Goal: Task Accomplishment & Management: Use online tool/utility

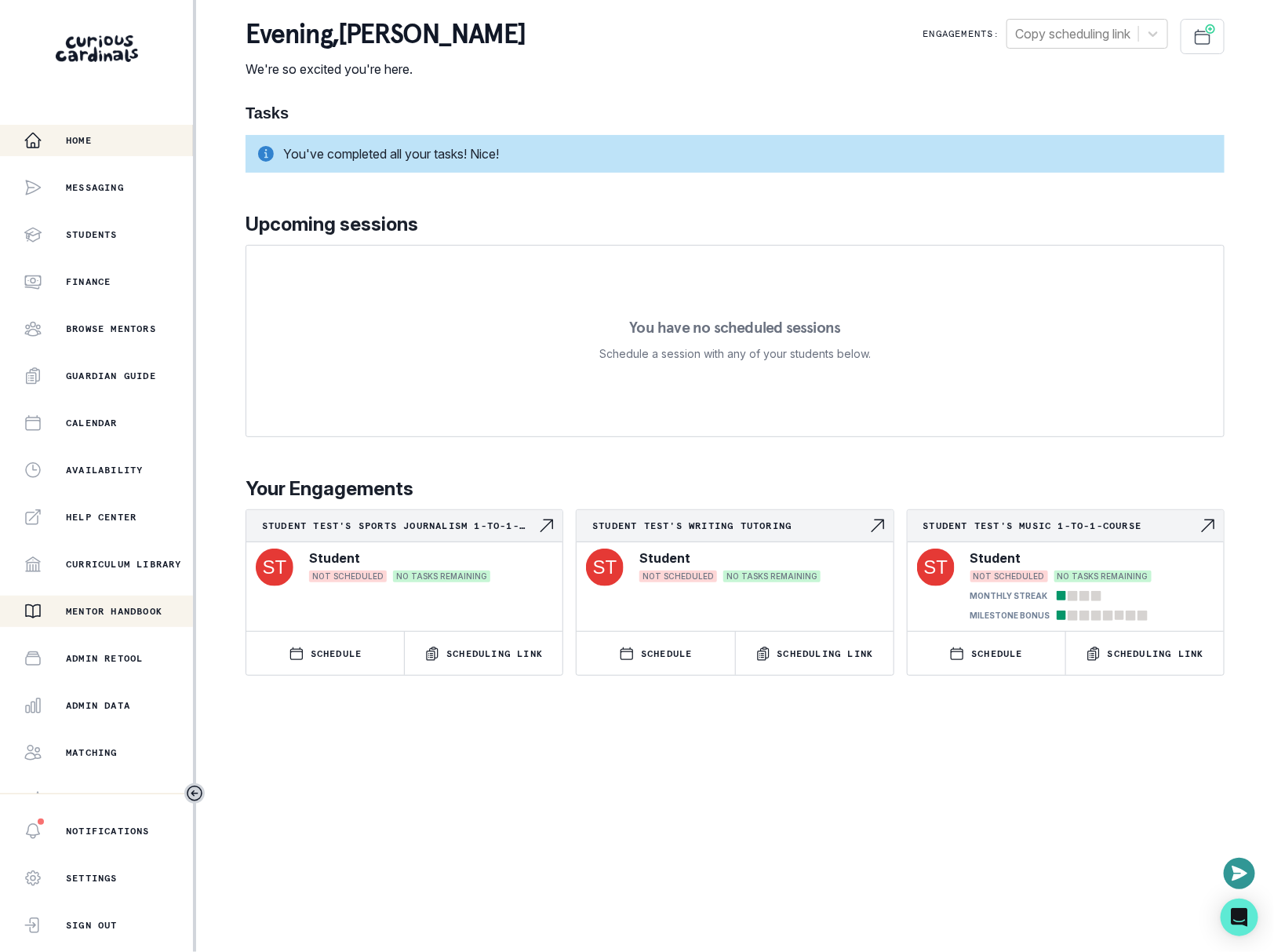
scroll to position [68, 0]
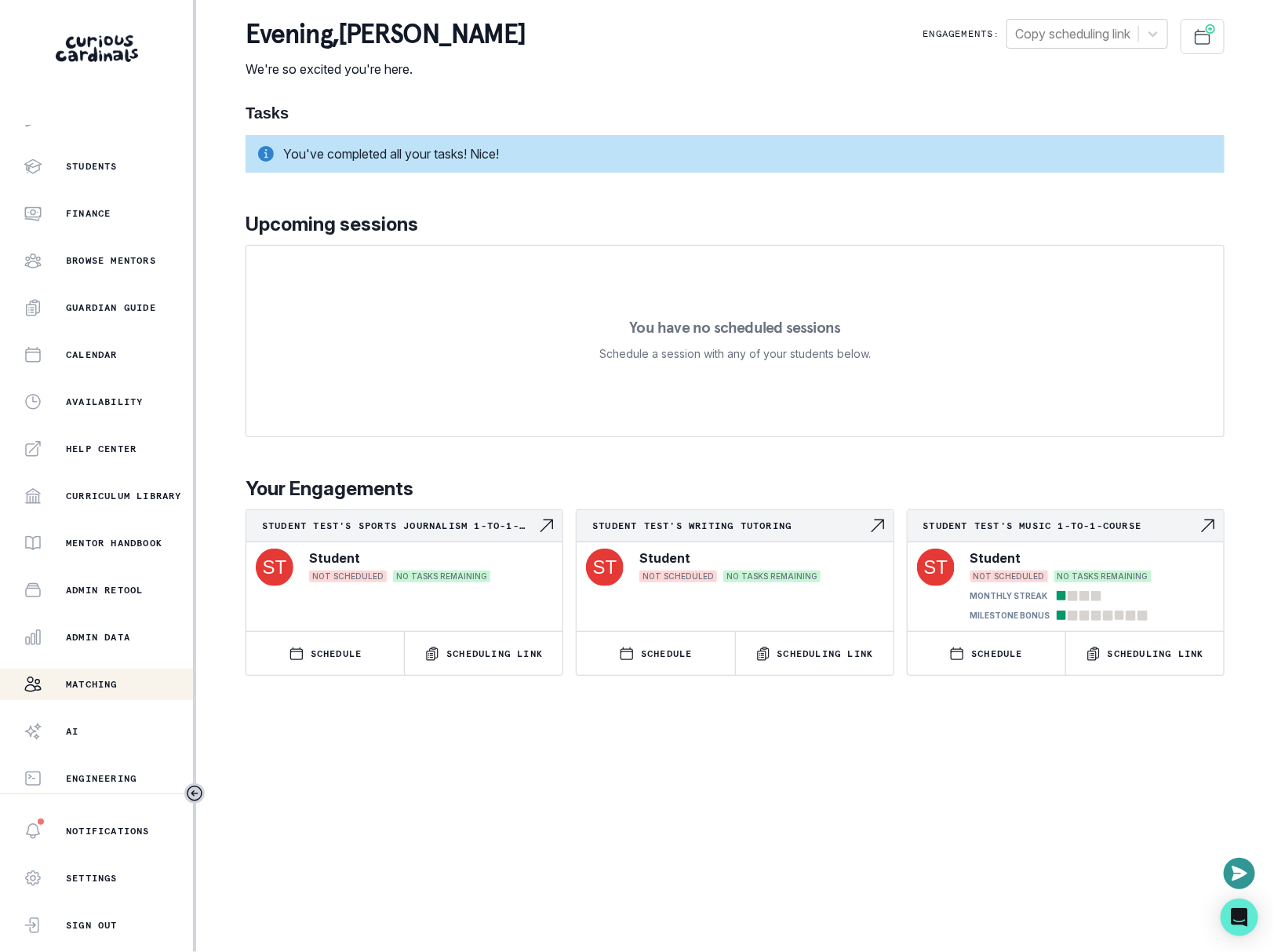
click at [71, 693] on button "Matching" at bounding box center [96, 684] width 193 height 31
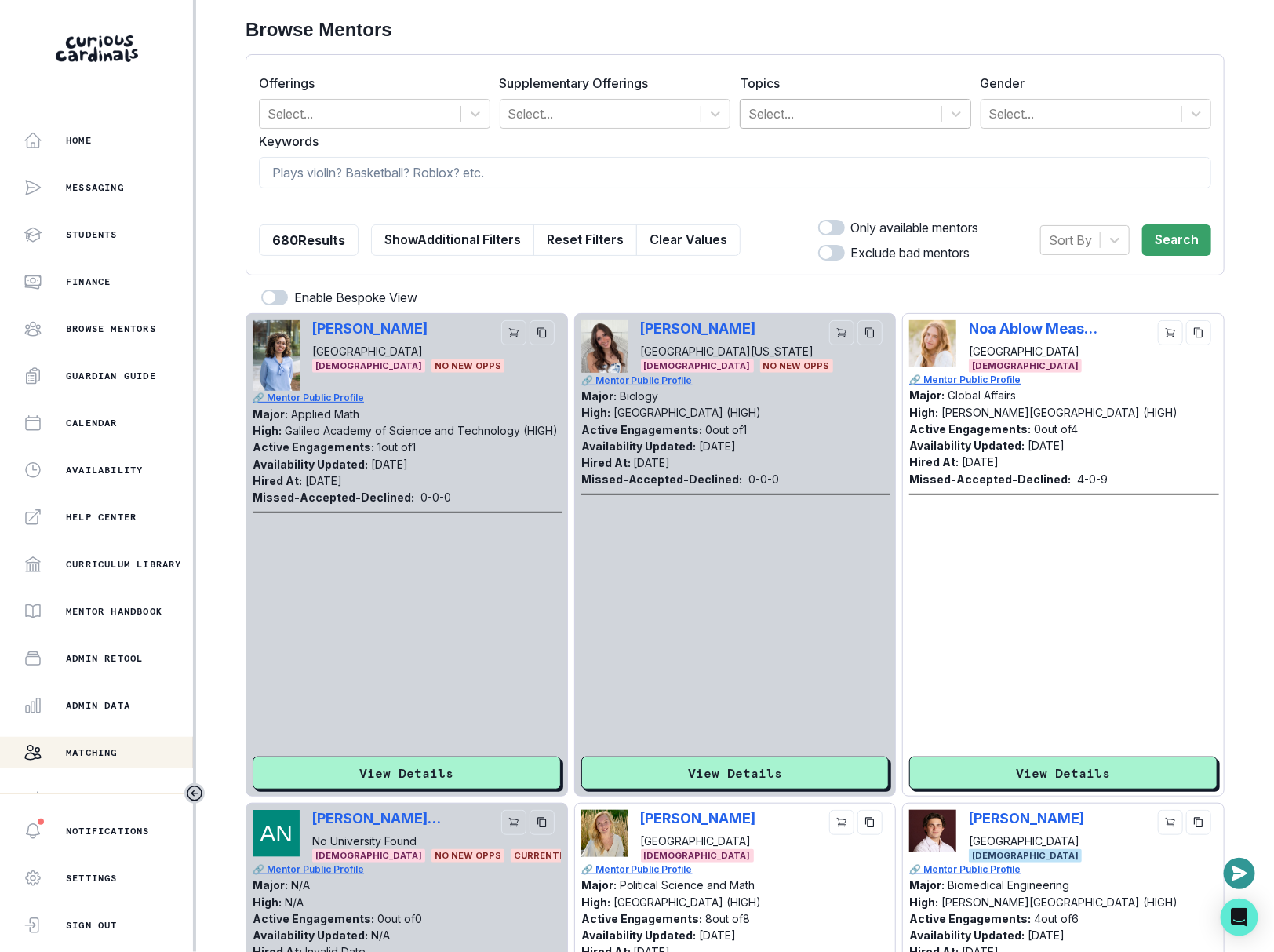
click at [895, 115] on div at bounding box center [841, 113] width 185 height 22
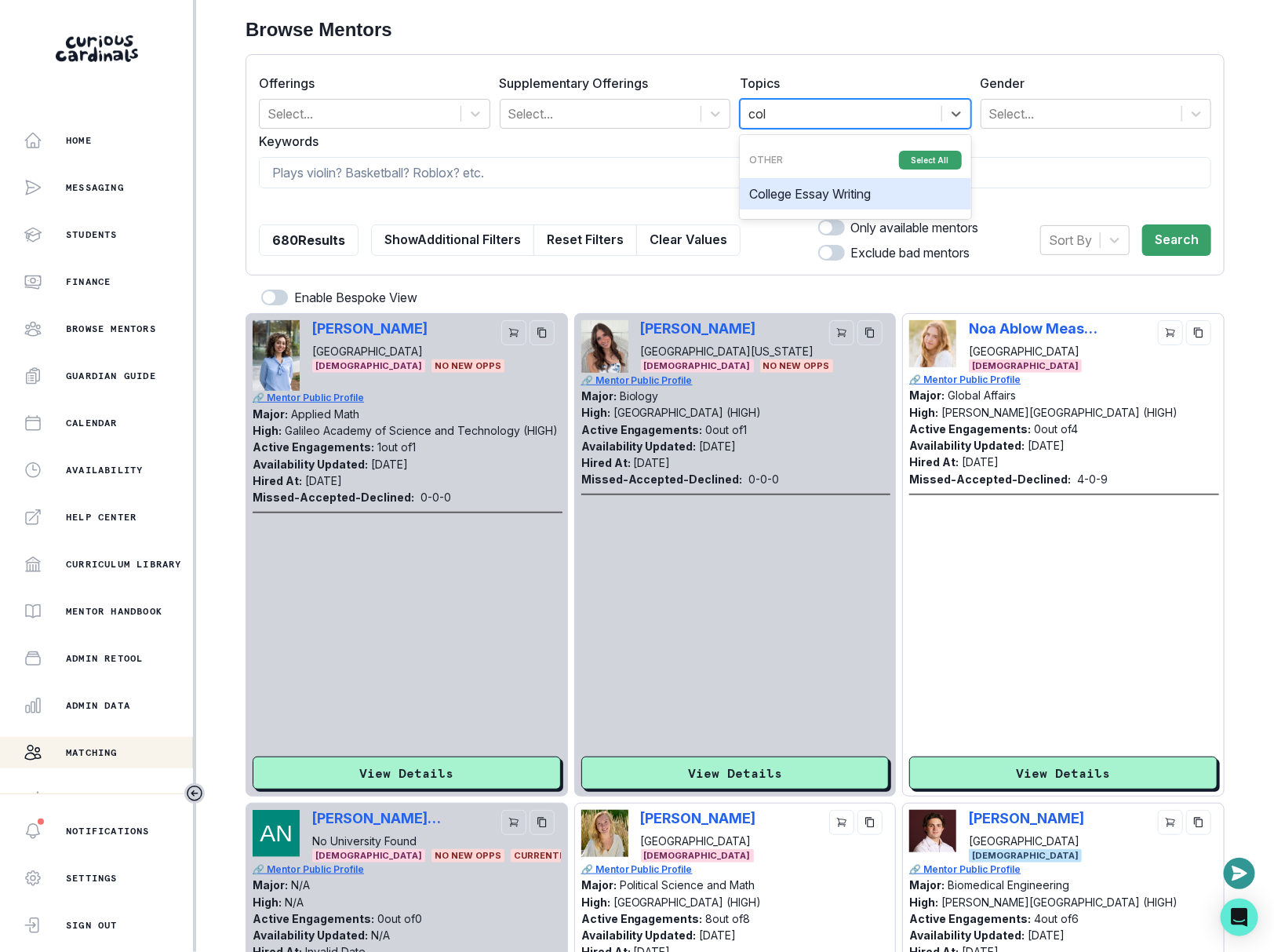
type input "coll"
click at [708, 153] on form "Offerings Select... Supplementary Offerings Select... Topics option College Ess…" at bounding box center [735, 164] width 953 height 195
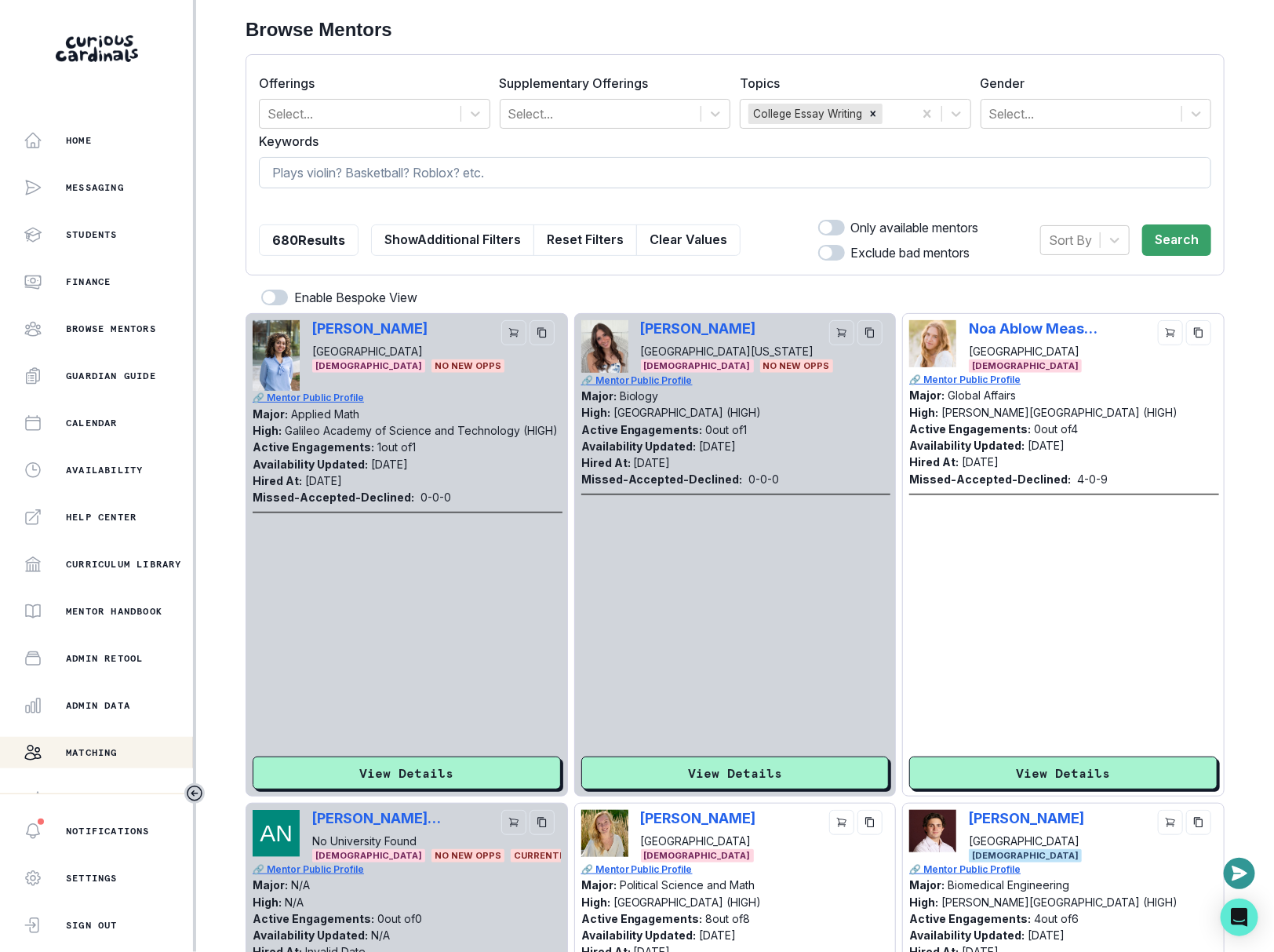
click at [708, 172] on input at bounding box center [735, 172] width 953 height 31
type input "sports"
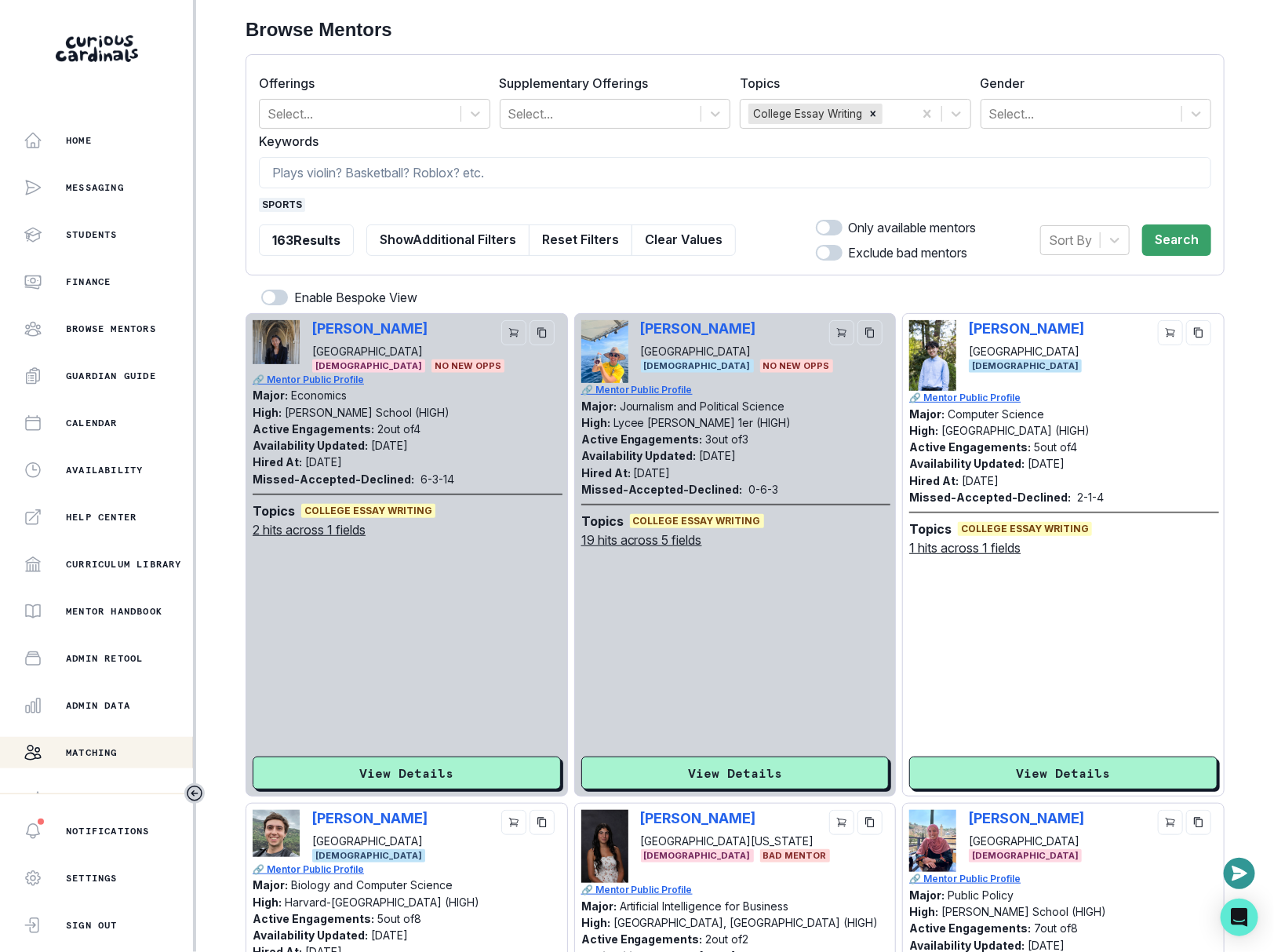
click at [1029, 128] on form "Offerings Select... Supplementary Offerings Select... Topics College Essay Writ…" at bounding box center [735, 164] width 953 height 195
click at [1007, 112] on div at bounding box center [1082, 113] width 185 height 22
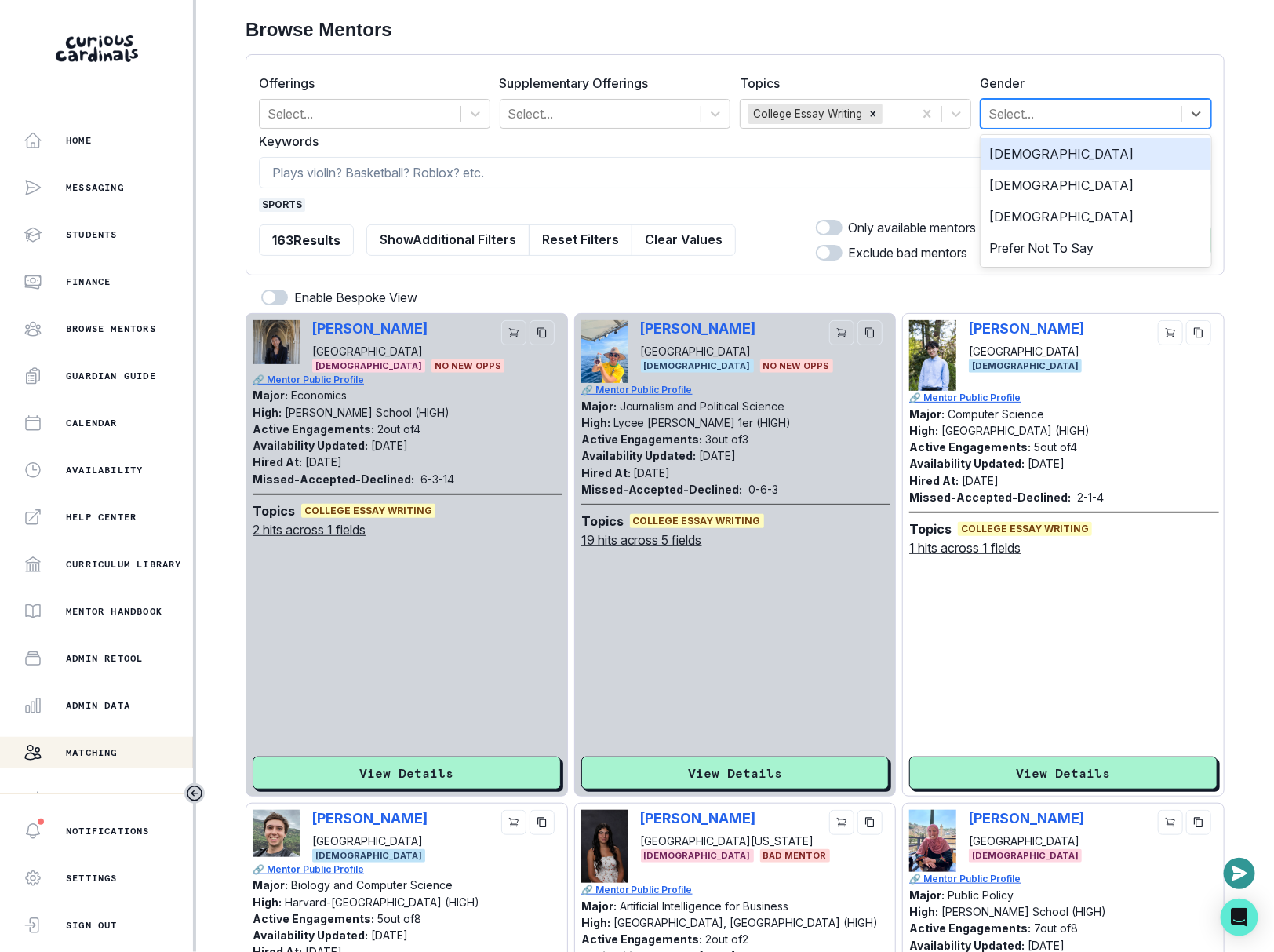
click at [1005, 157] on div "[DEMOGRAPHIC_DATA]" at bounding box center [1096, 153] width 232 height 31
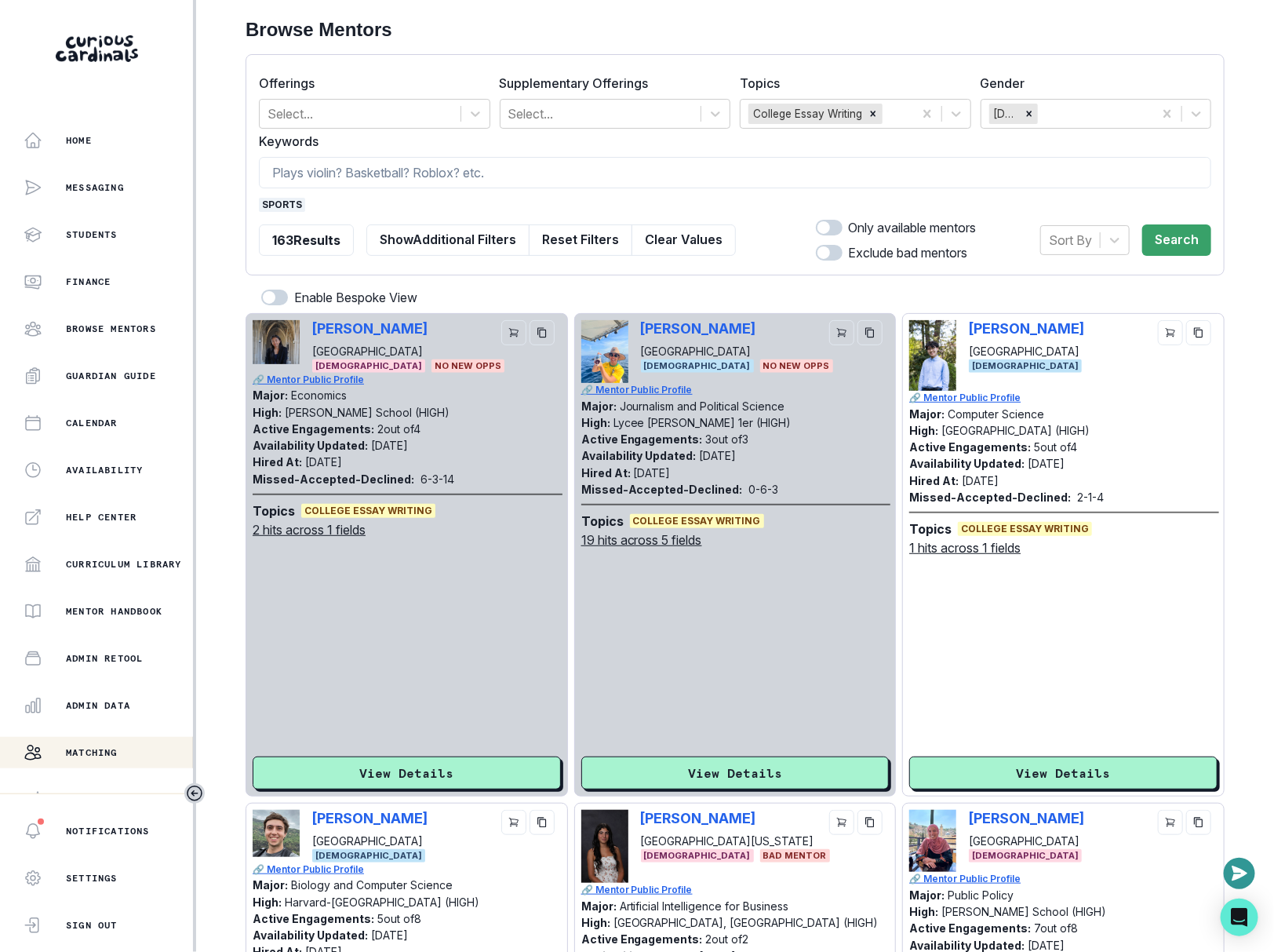
click at [824, 228] on span at bounding box center [824, 228] width 13 height 13
click at [816, 220] on input "checkbox" at bounding box center [815, 219] width 1 height 1
checkbox input "true"
click at [1164, 232] on button "Search" at bounding box center [1176, 240] width 69 height 31
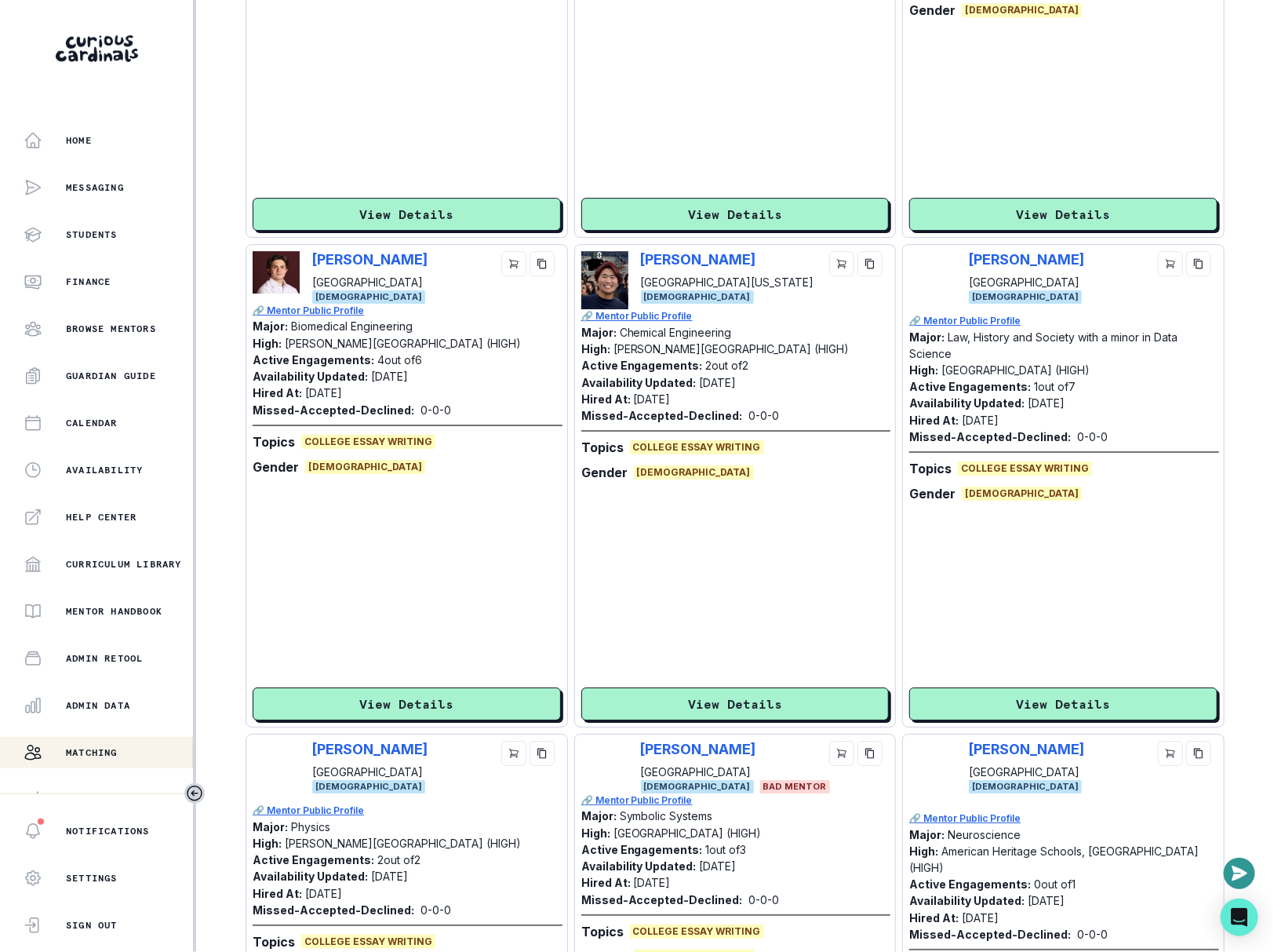
scroll to position [2156, 0]
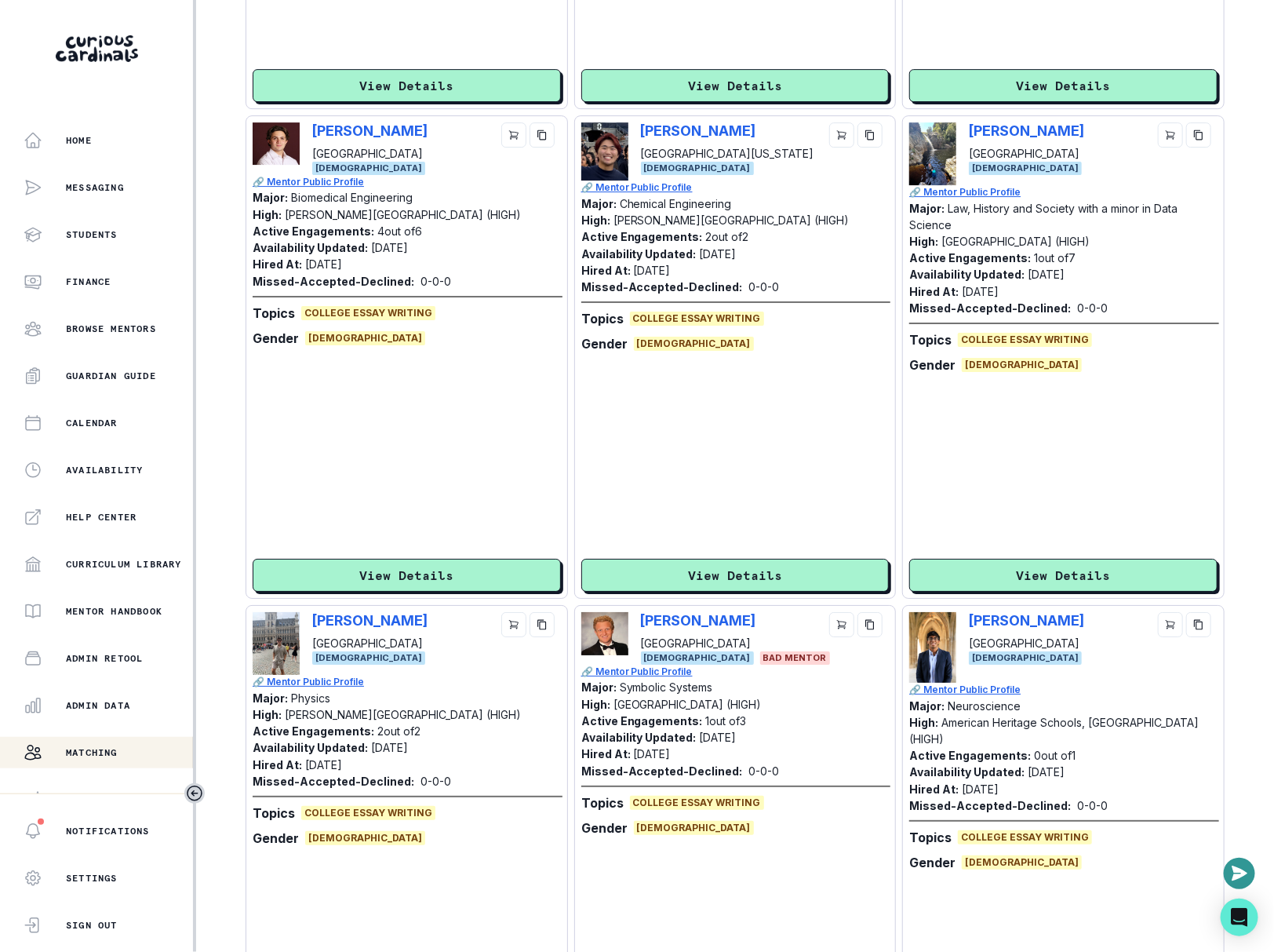
click at [965, 132] on div "[PERSON_NAME] [GEOGRAPHIC_DATA] [DEMOGRAPHIC_DATA]" at bounding box center [1063, 154] width 308 height 63
copy p "[PERSON_NAME]"
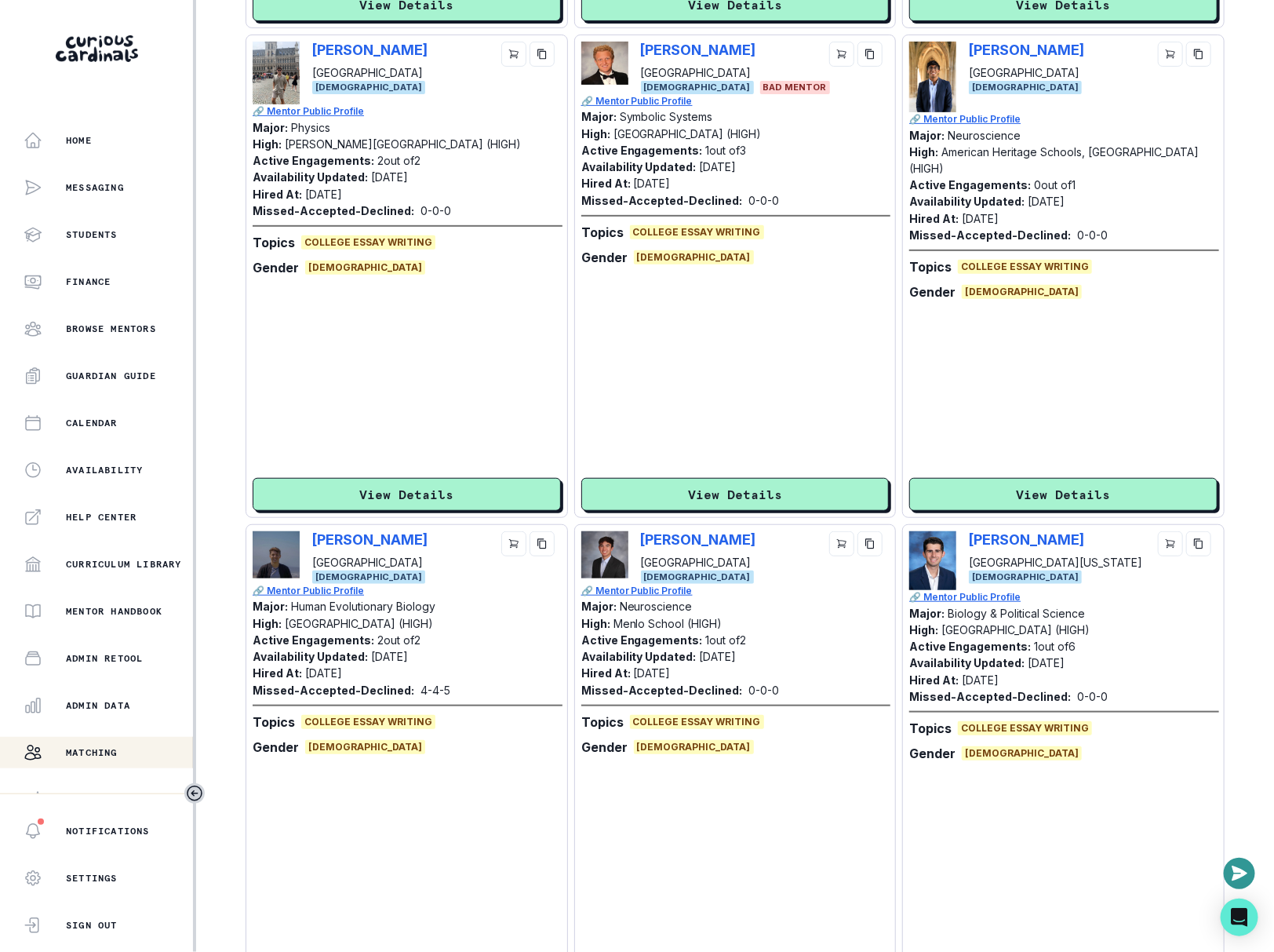
scroll to position [2972, 0]
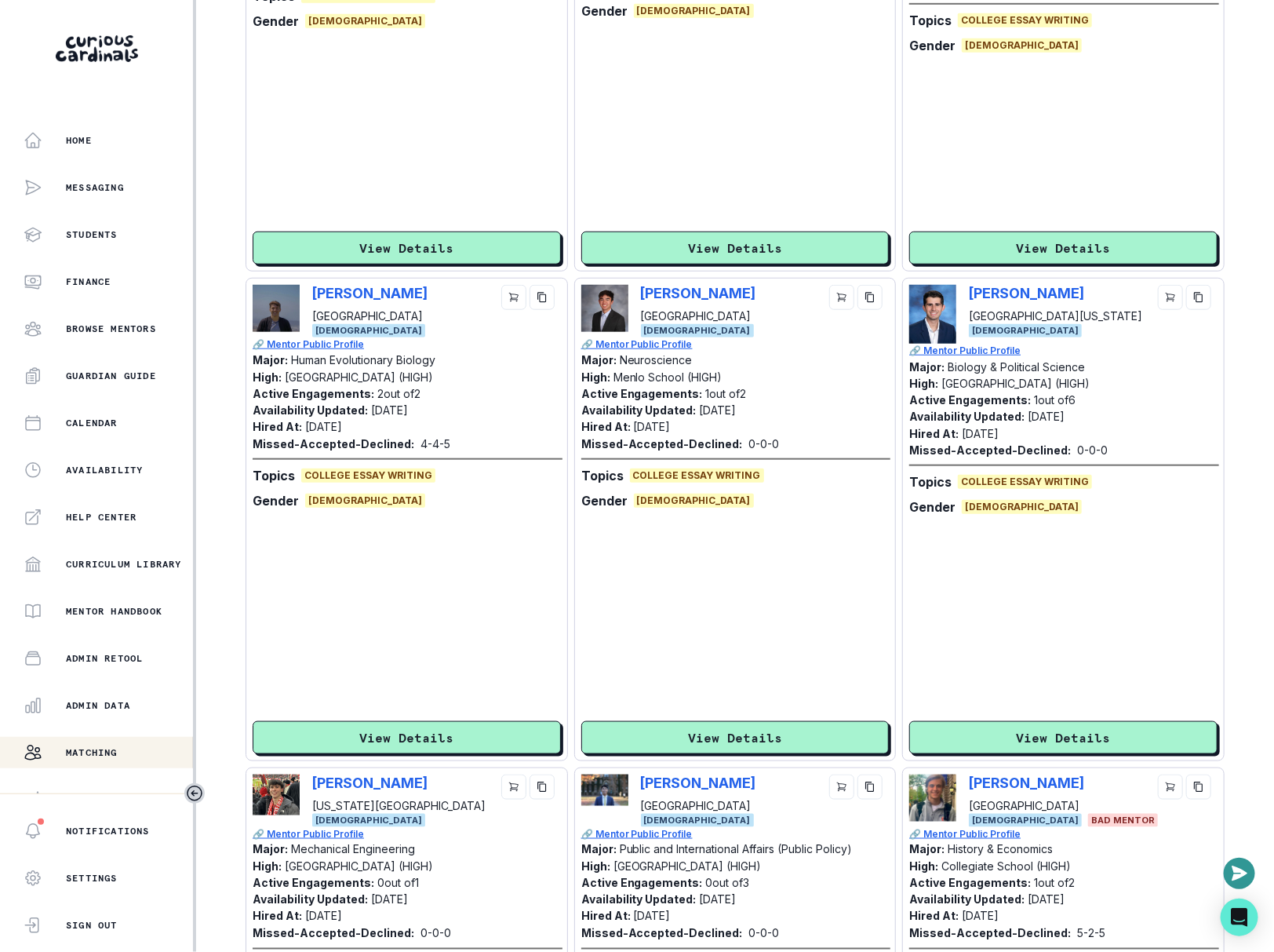
click at [966, 287] on div "[PERSON_NAME] [GEOGRAPHIC_DATA][US_STATE] [DEMOGRAPHIC_DATA]" at bounding box center [1063, 313] width 308 height 58
copy p "[PERSON_NAME]"
click at [636, 291] on div "[PERSON_NAME] Northwestern University [DEMOGRAPHIC_DATA]" at bounding box center [735, 311] width 308 height 53
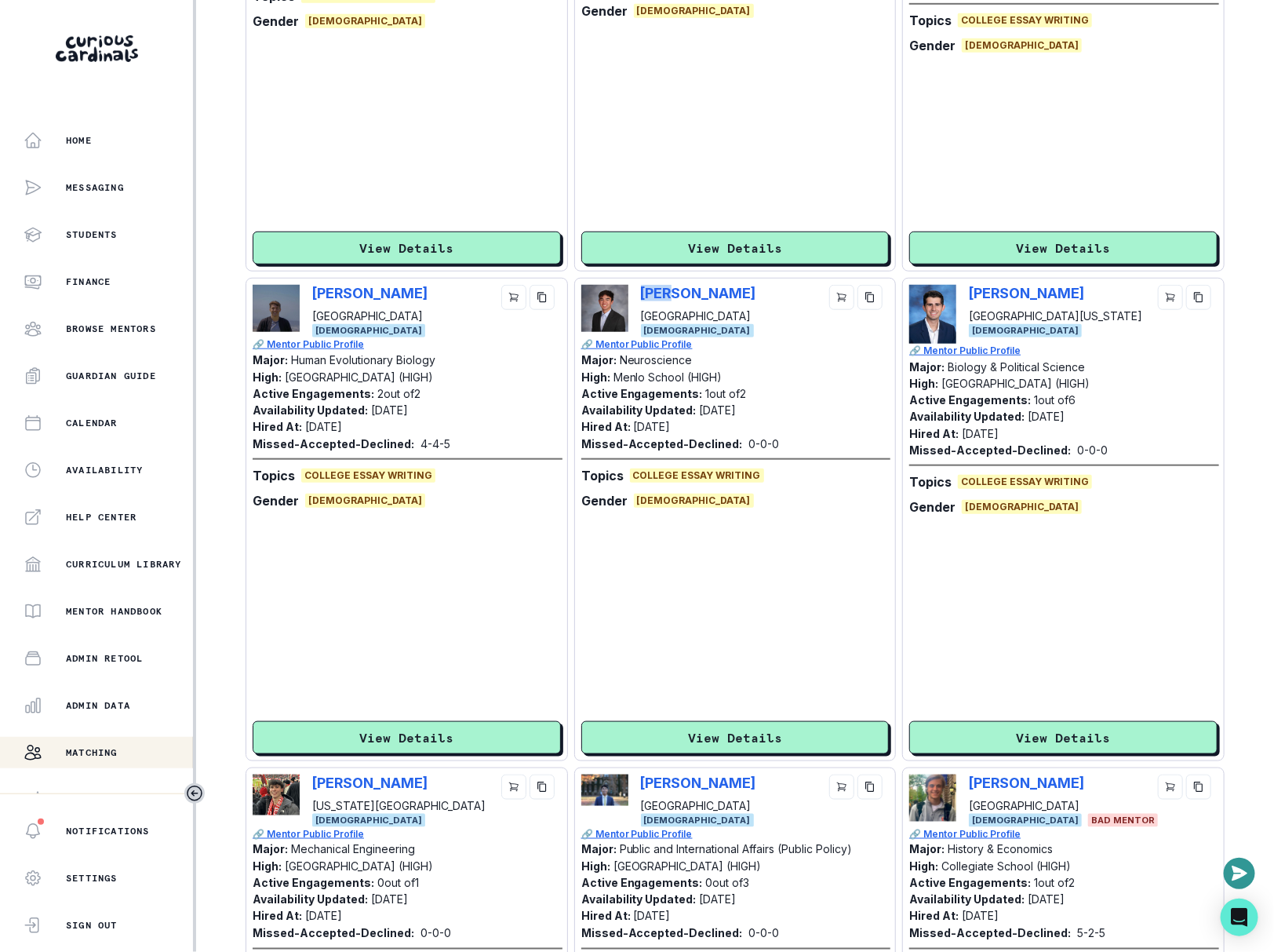
click at [636, 291] on div "[PERSON_NAME] Northwestern University [DEMOGRAPHIC_DATA]" at bounding box center [735, 311] width 308 height 53
copy p "[PERSON_NAME]"
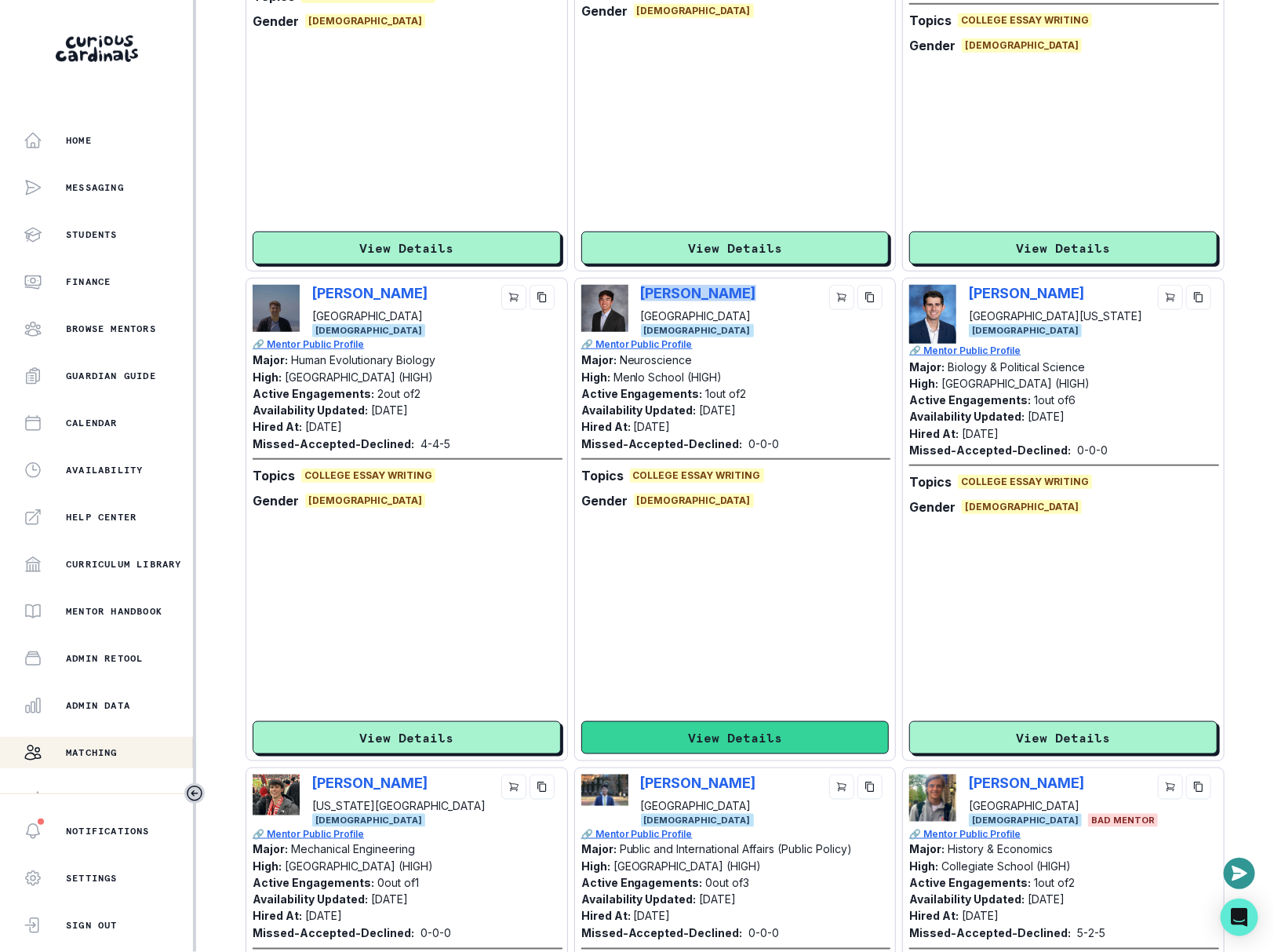
click at [692, 726] on button "View Details" at bounding box center [735, 737] width 308 height 33
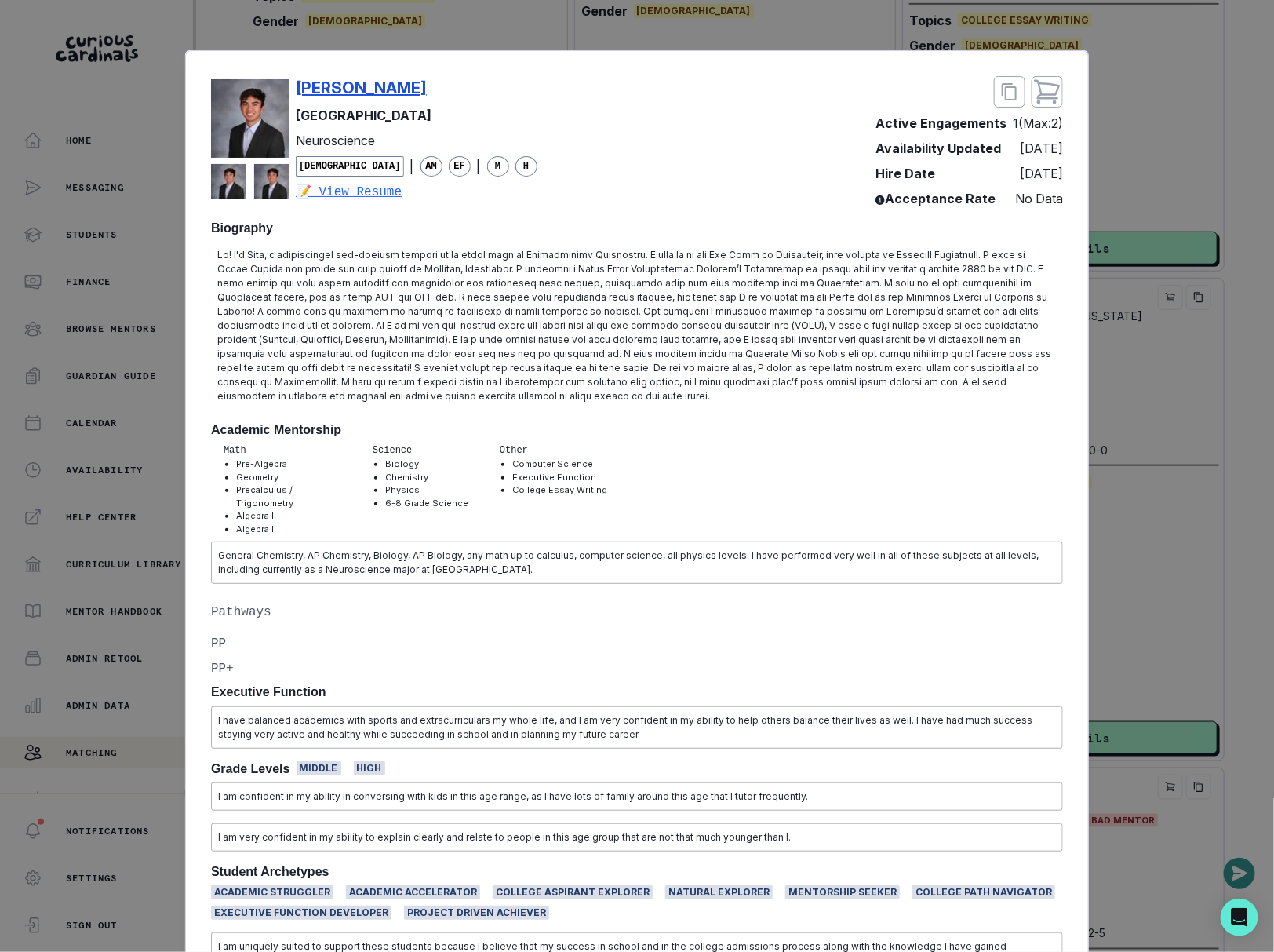
click at [317, 83] on p "[PERSON_NAME]" at bounding box center [361, 87] width 131 height 23
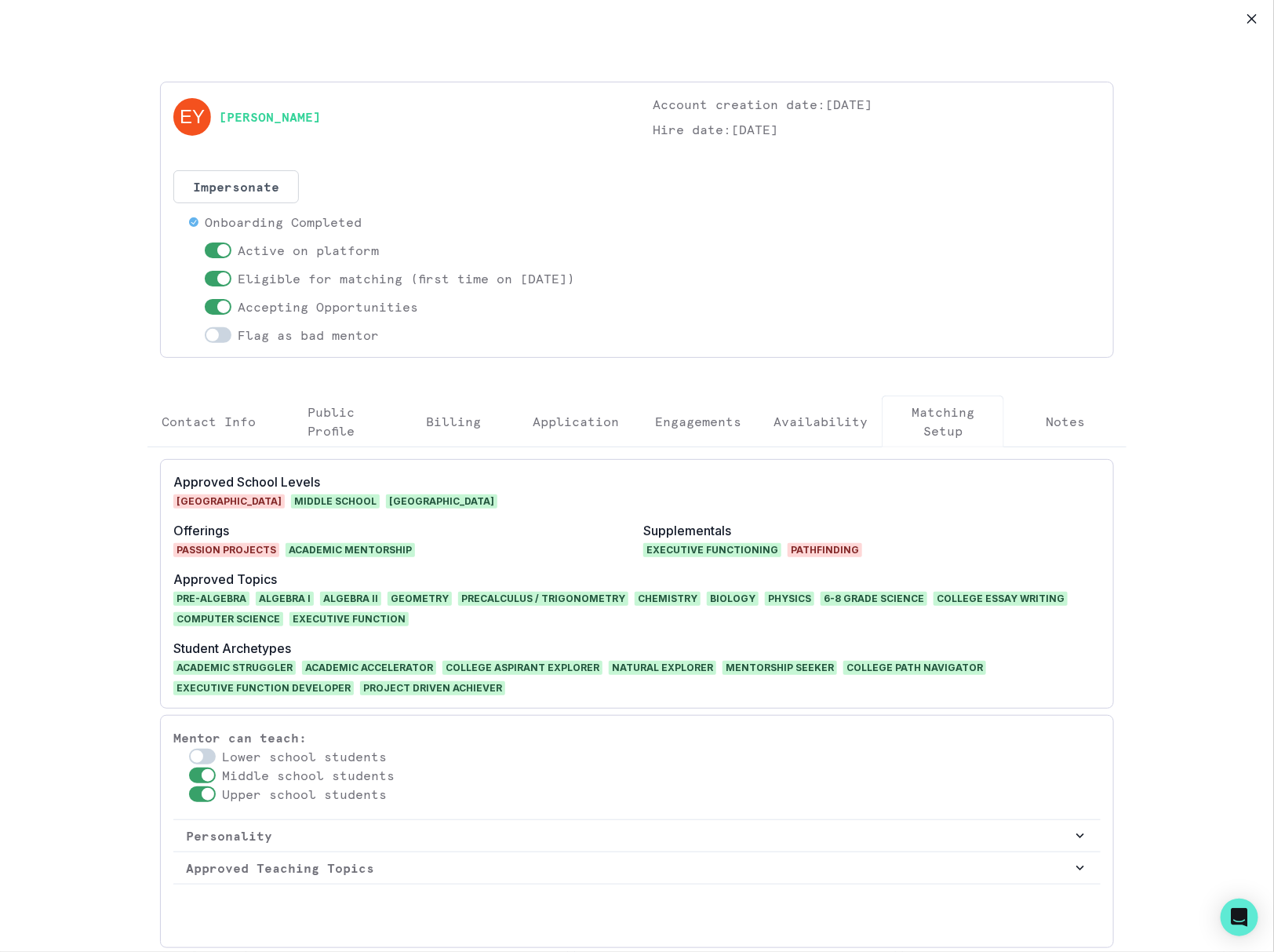
click at [655, 426] on p "Engagements" at bounding box center [698, 421] width 87 height 18
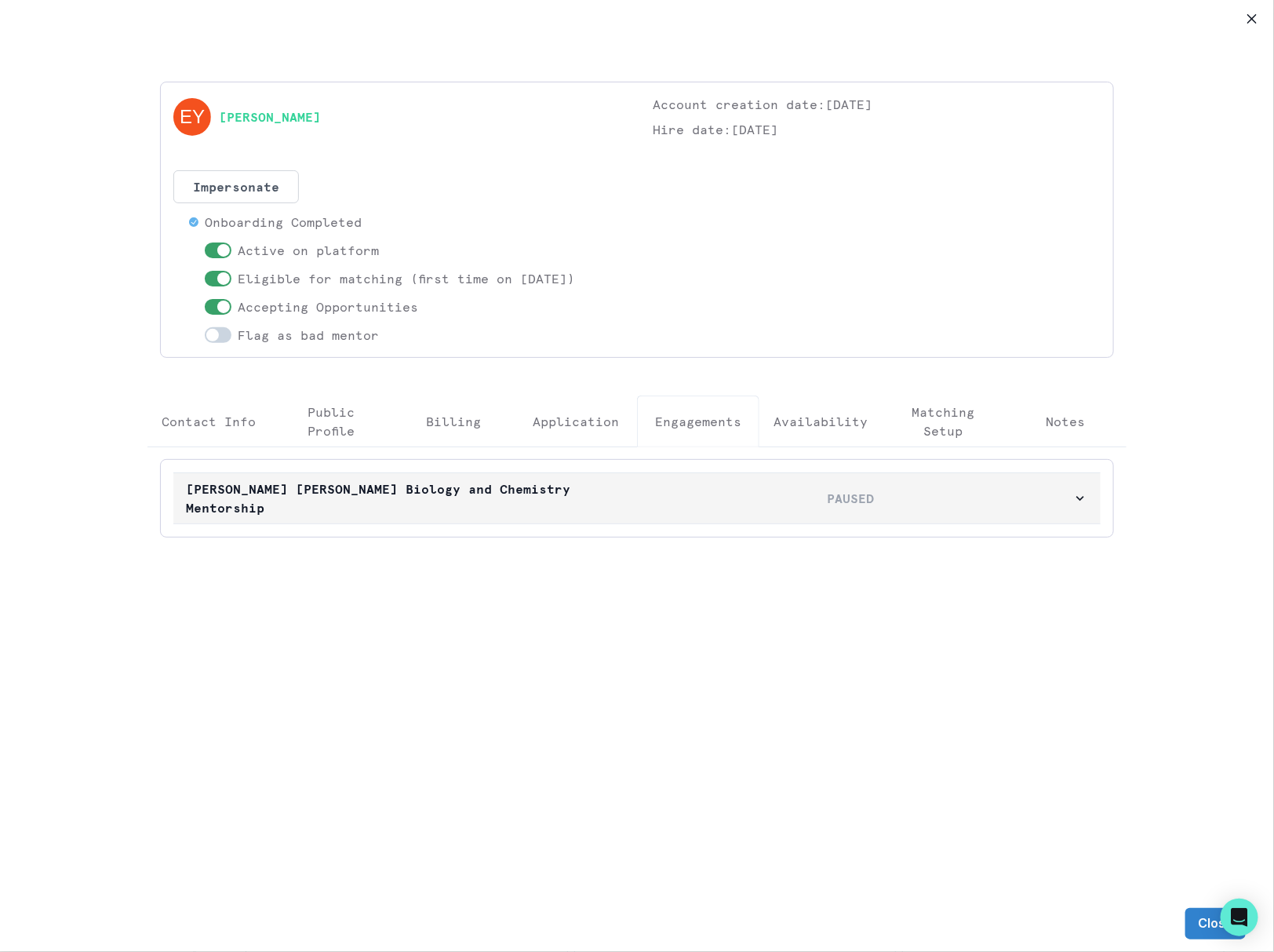
click at [612, 485] on p "[PERSON_NAME] [PERSON_NAME] Biology and Chemistry Mentorship" at bounding box center [407, 498] width 443 height 38
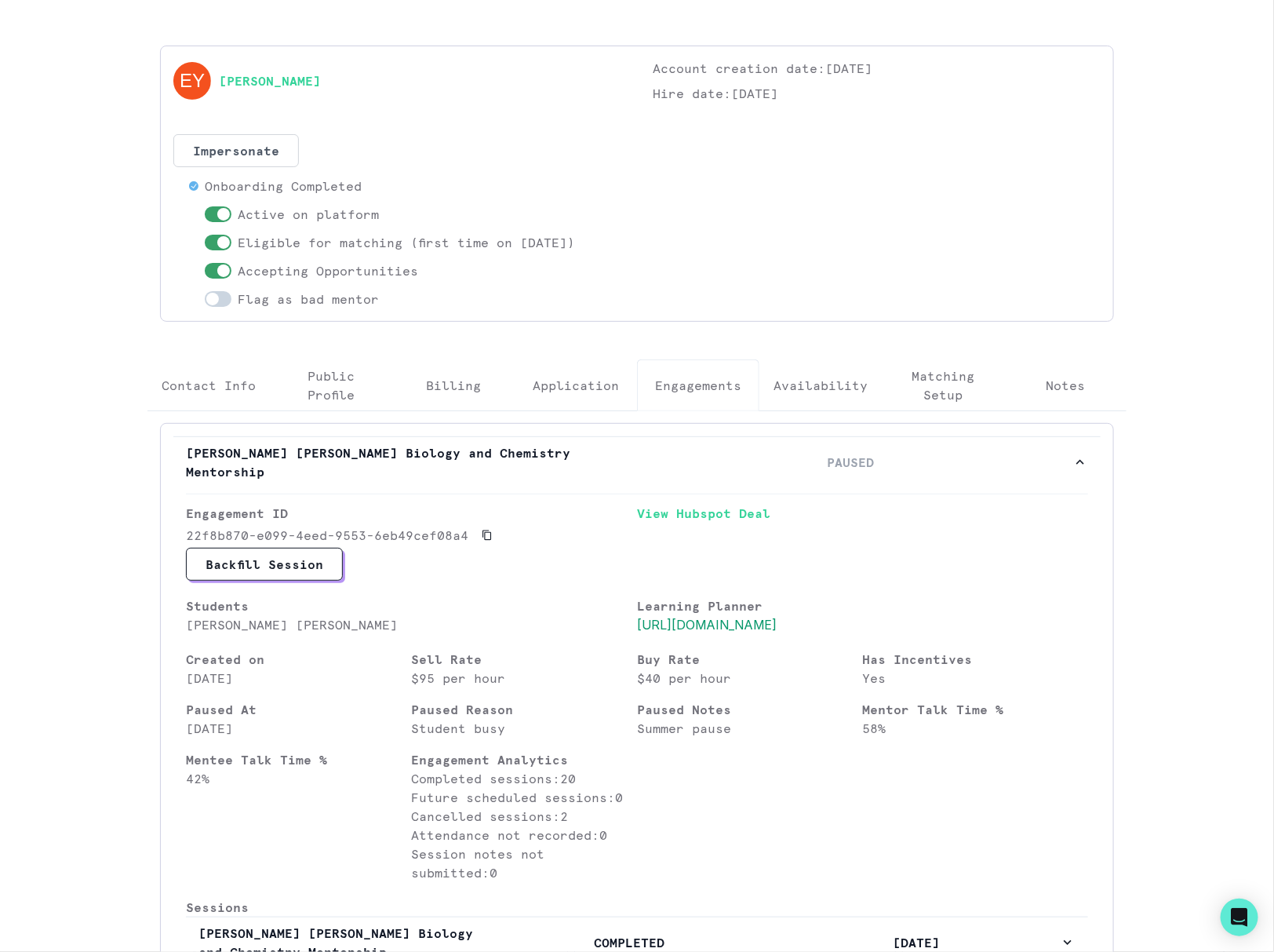
scroll to position [0, 0]
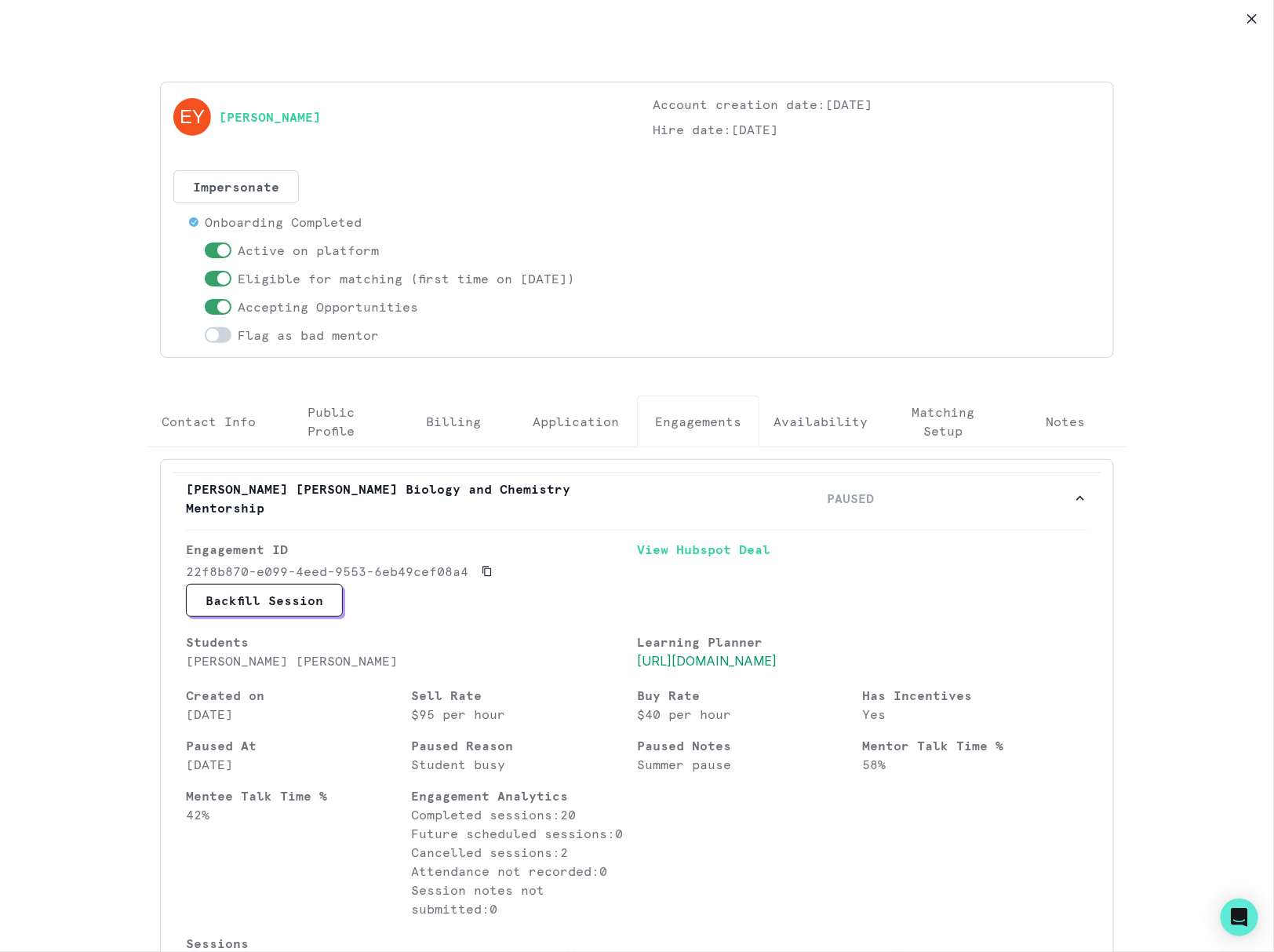
click at [1253, 14] on icon "Close" at bounding box center [1252, 19] width 10 height 10
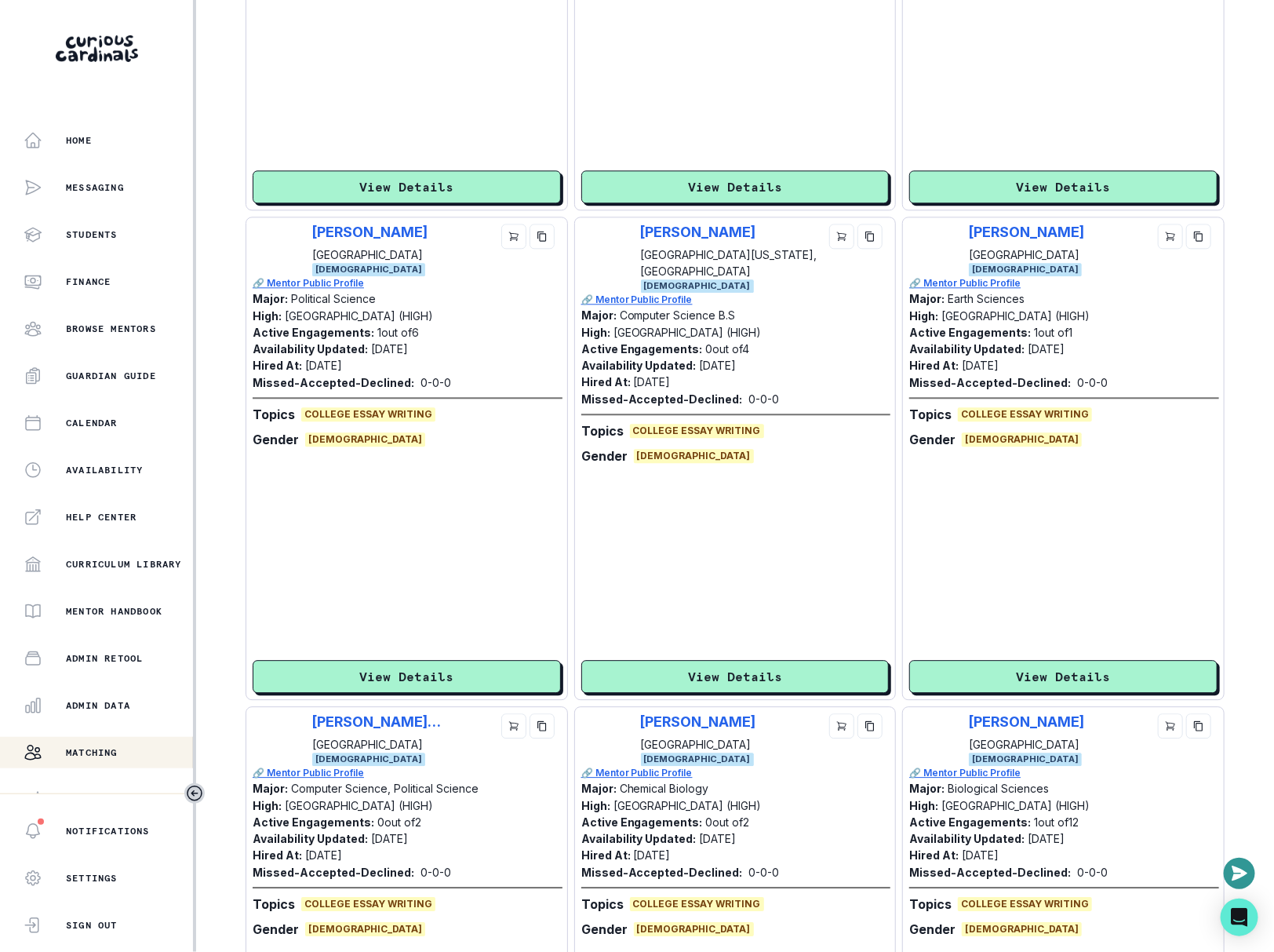
scroll to position [4016, 0]
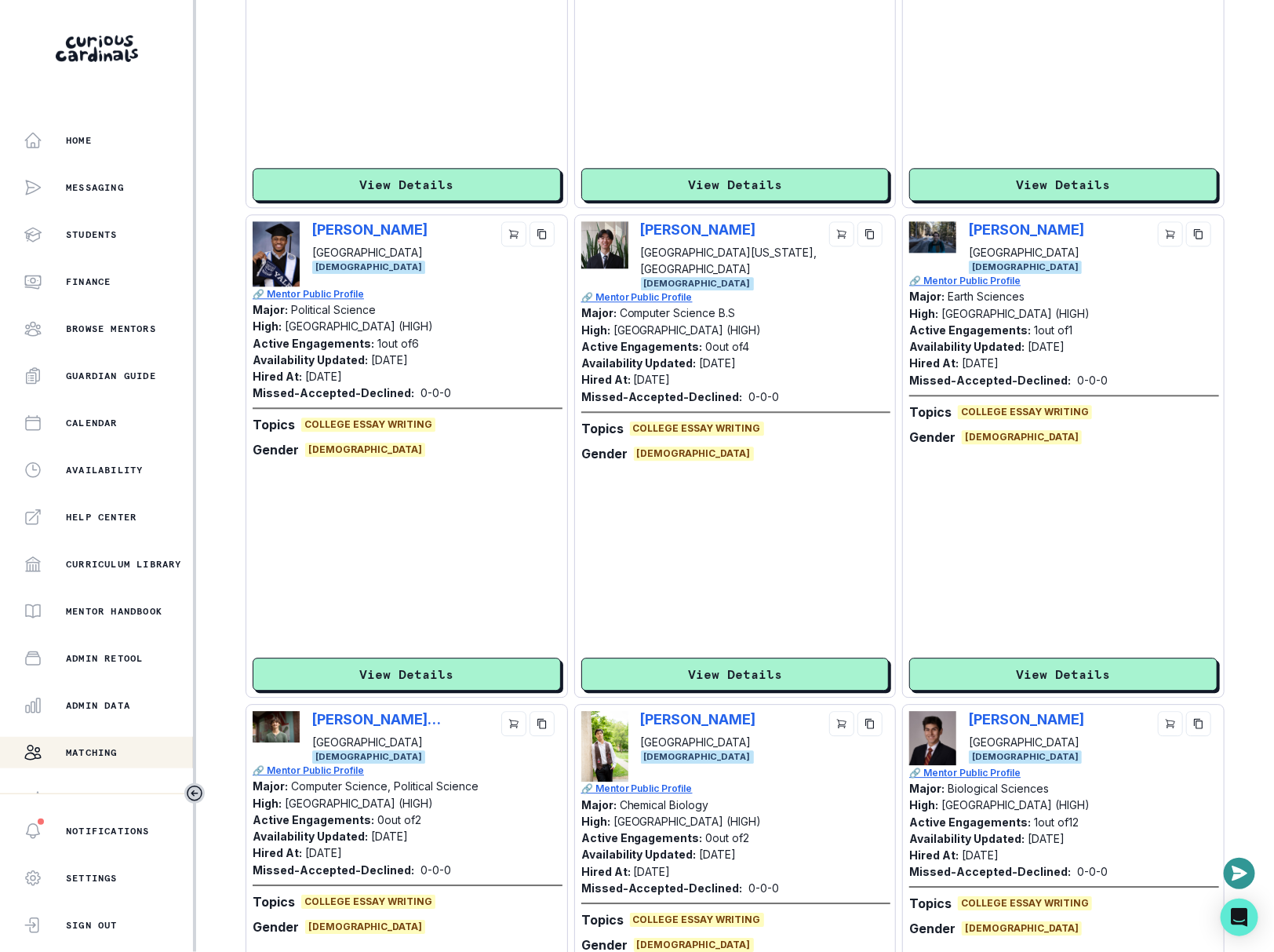
click at [310, 232] on div "[PERSON_NAME] [GEOGRAPHIC_DATA] [DEMOGRAPHIC_DATA]" at bounding box center [406, 253] width 308 height 65
copy p "[PERSON_NAME]"
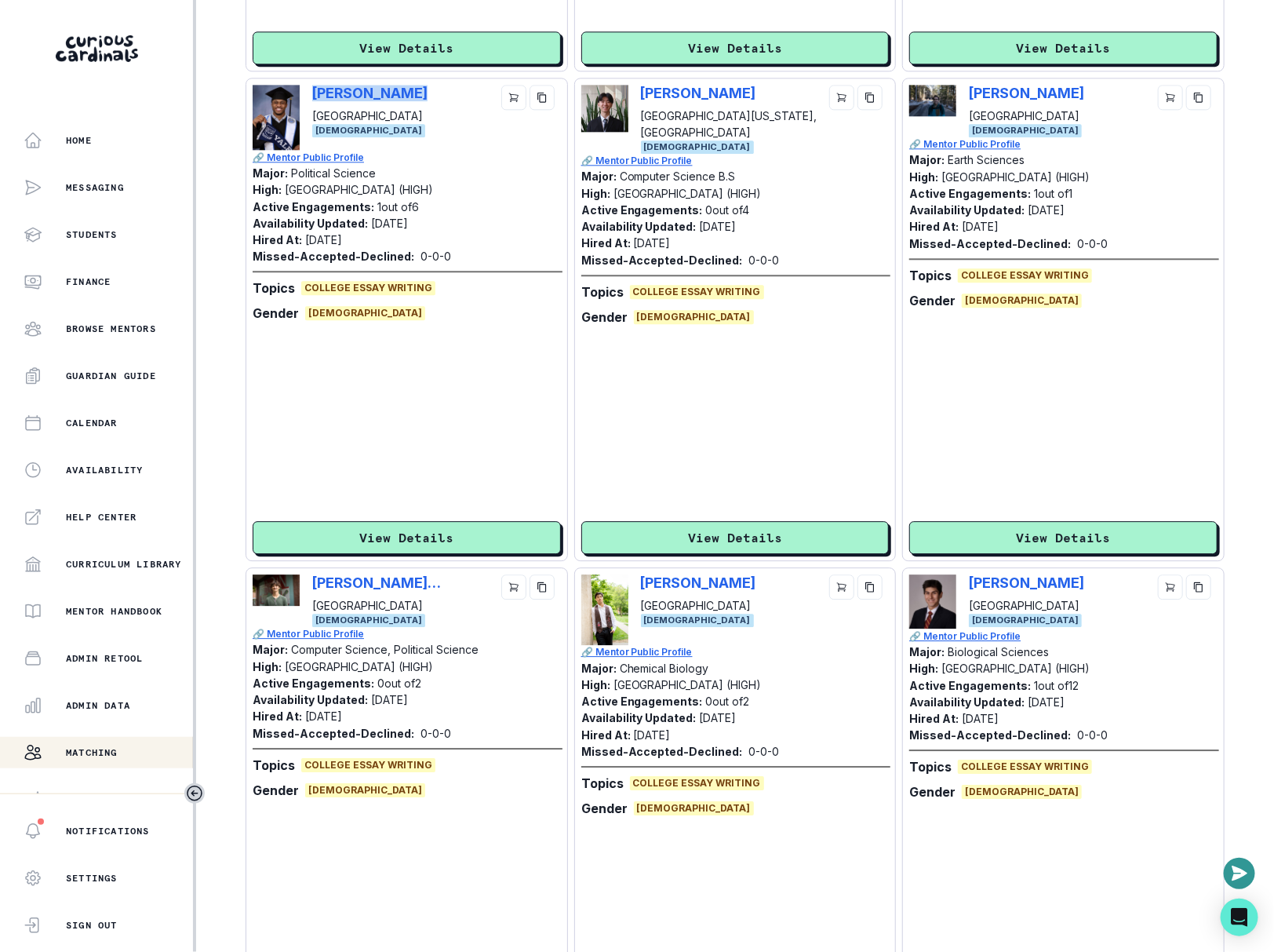
scroll to position [4306, 0]
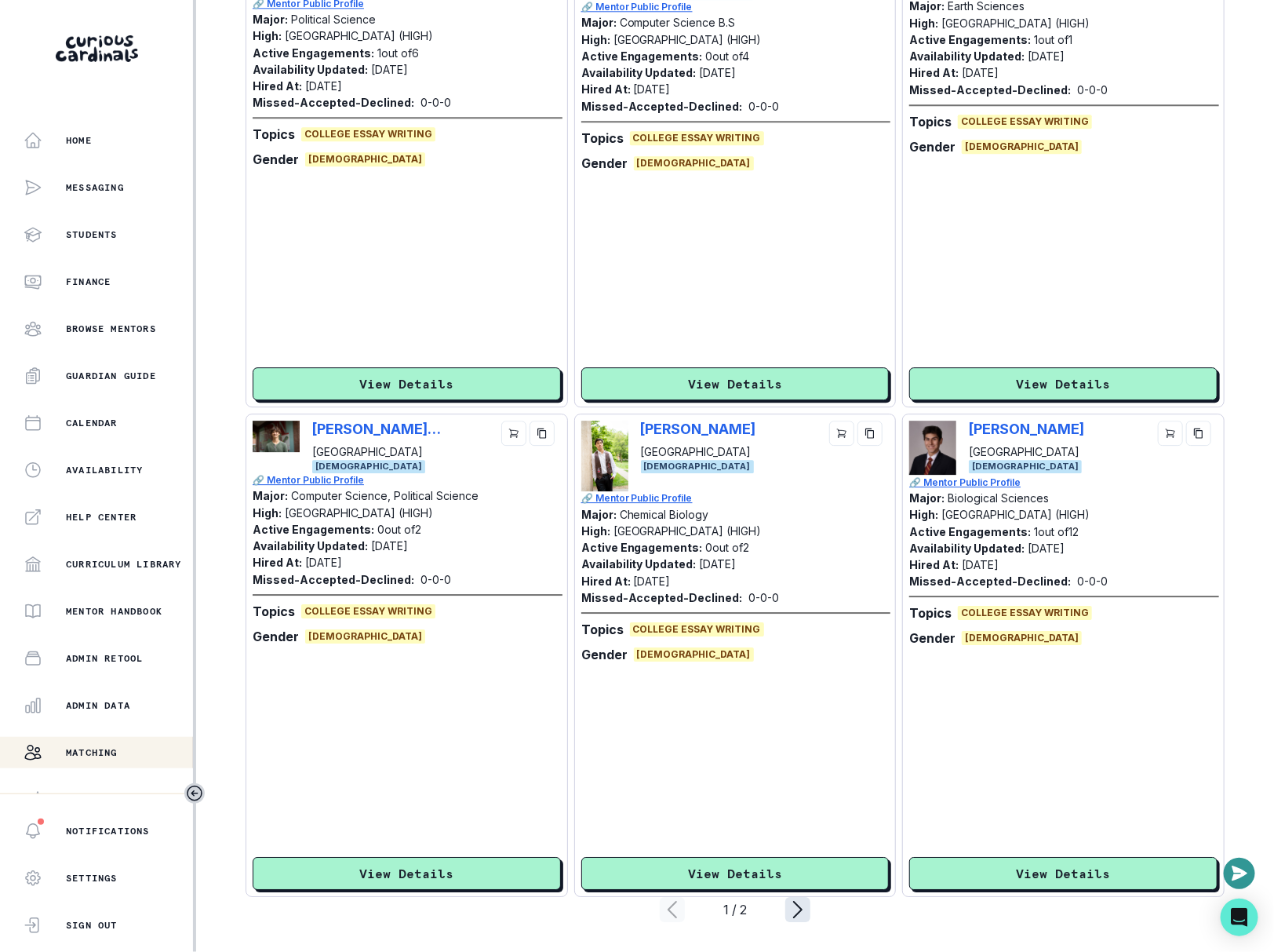
click at [801, 906] on icon "page right" at bounding box center [797, 909] width 25 height 25
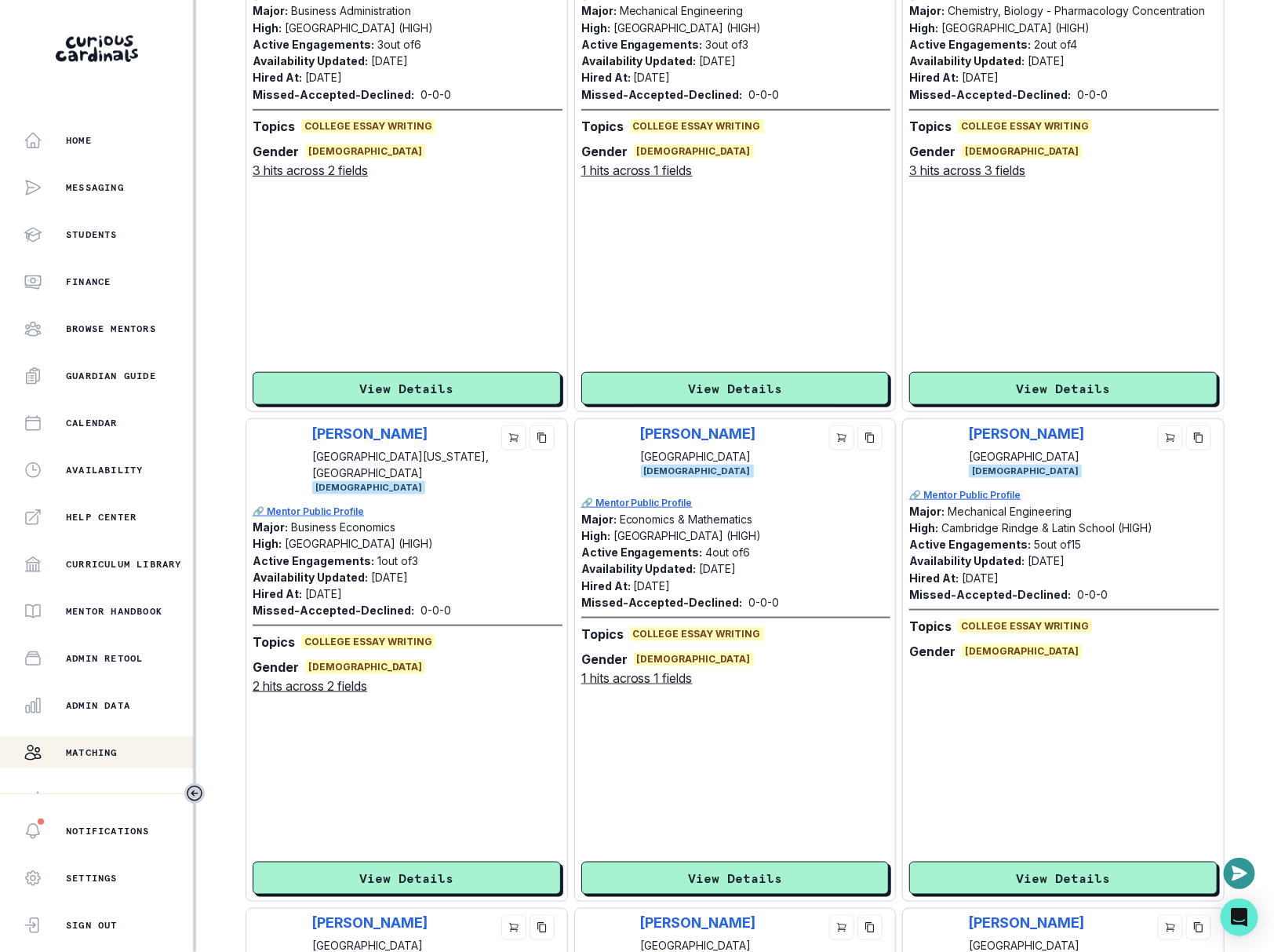
scroll to position [400, 0]
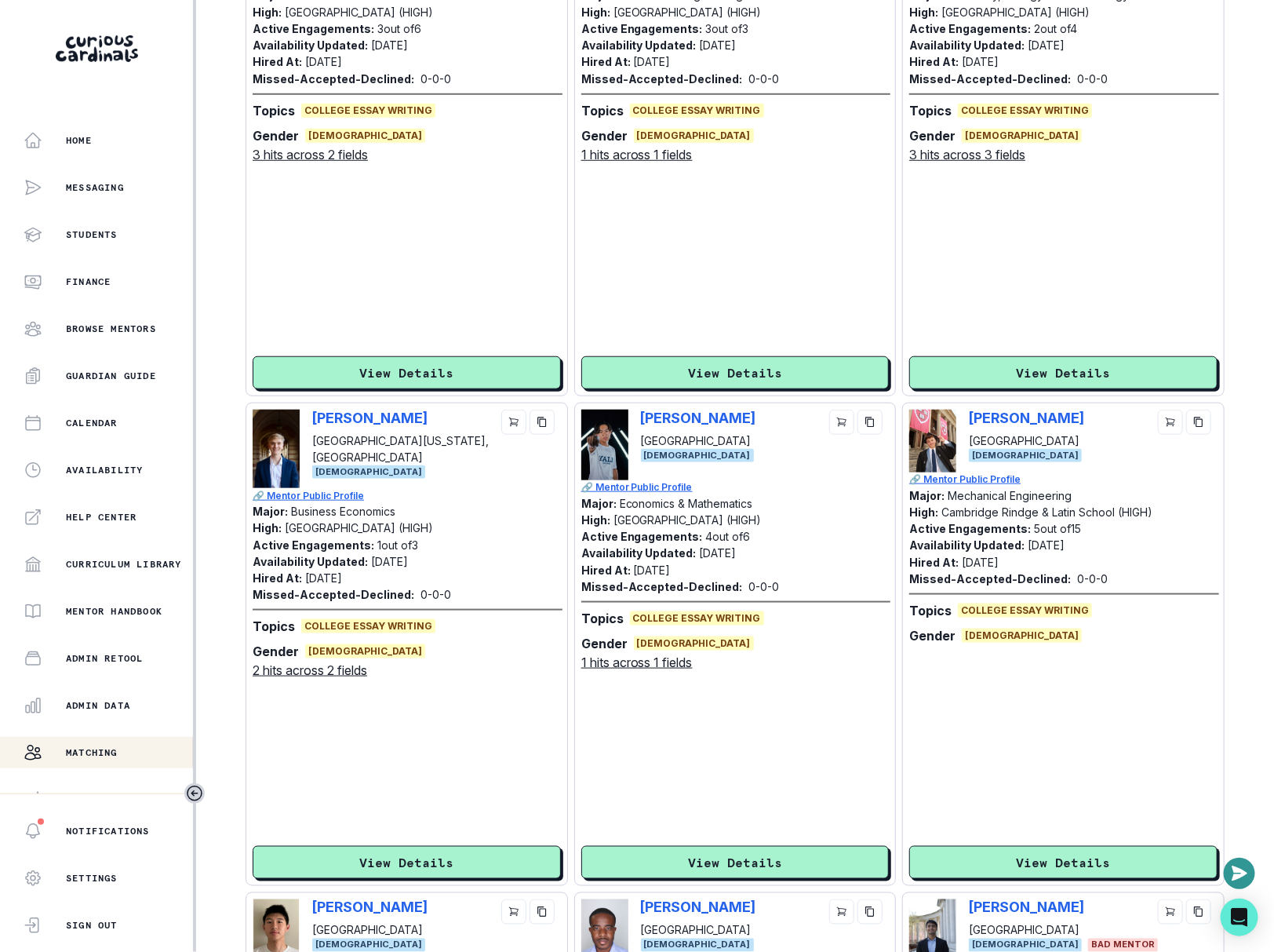
click at [411, 882] on div "[PERSON_NAME] [GEOGRAPHIC_DATA][US_STATE], [GEOGRAPHIC_DATA] [DEMOGRAPHIC_DATA]…" at bounding box center [406, 643] width 322 height 483
click at [411, 862] on button "View Details" at bounding box center [406, 861] width 308 height 33
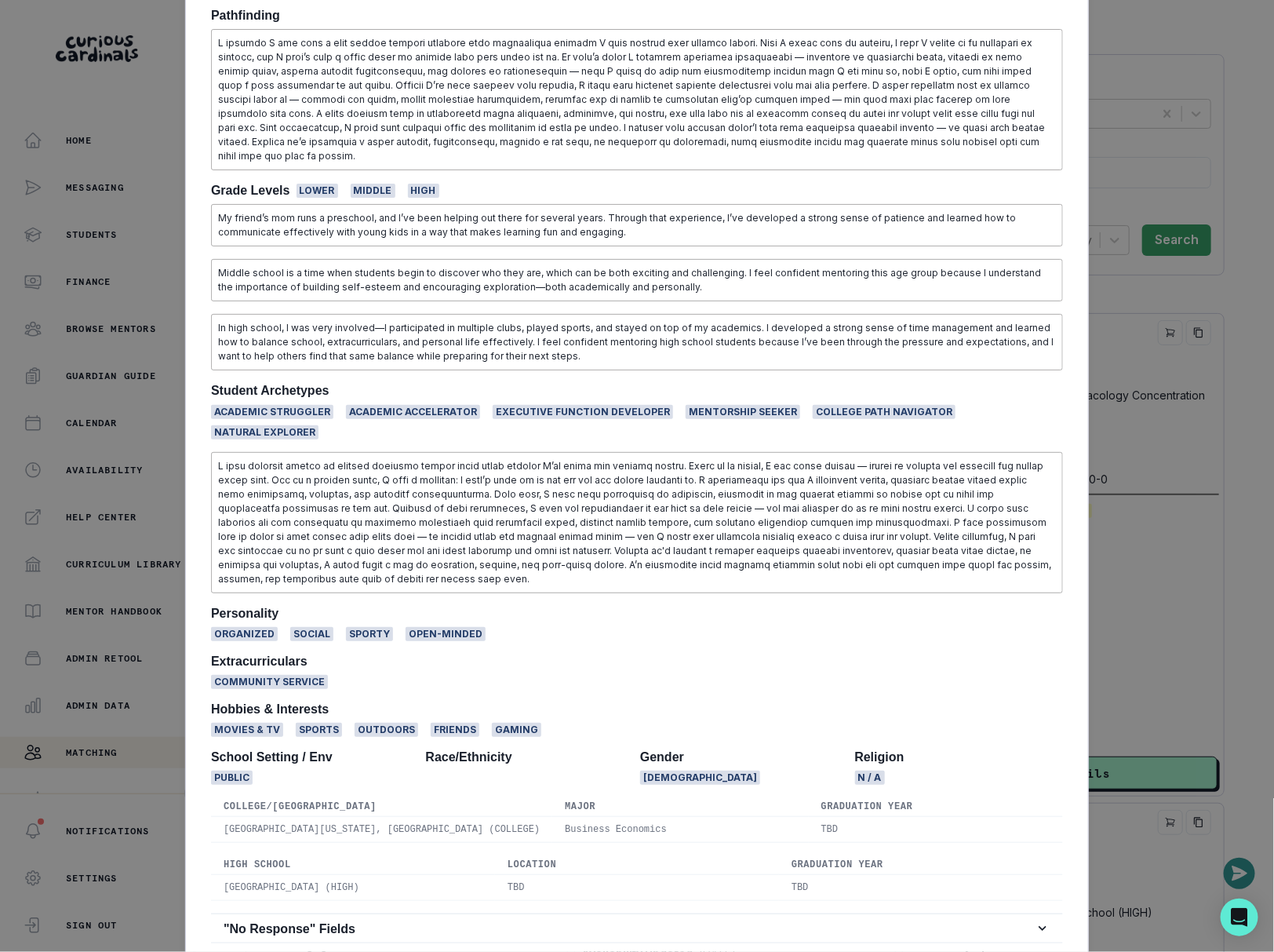
scroll to position [0, 0]
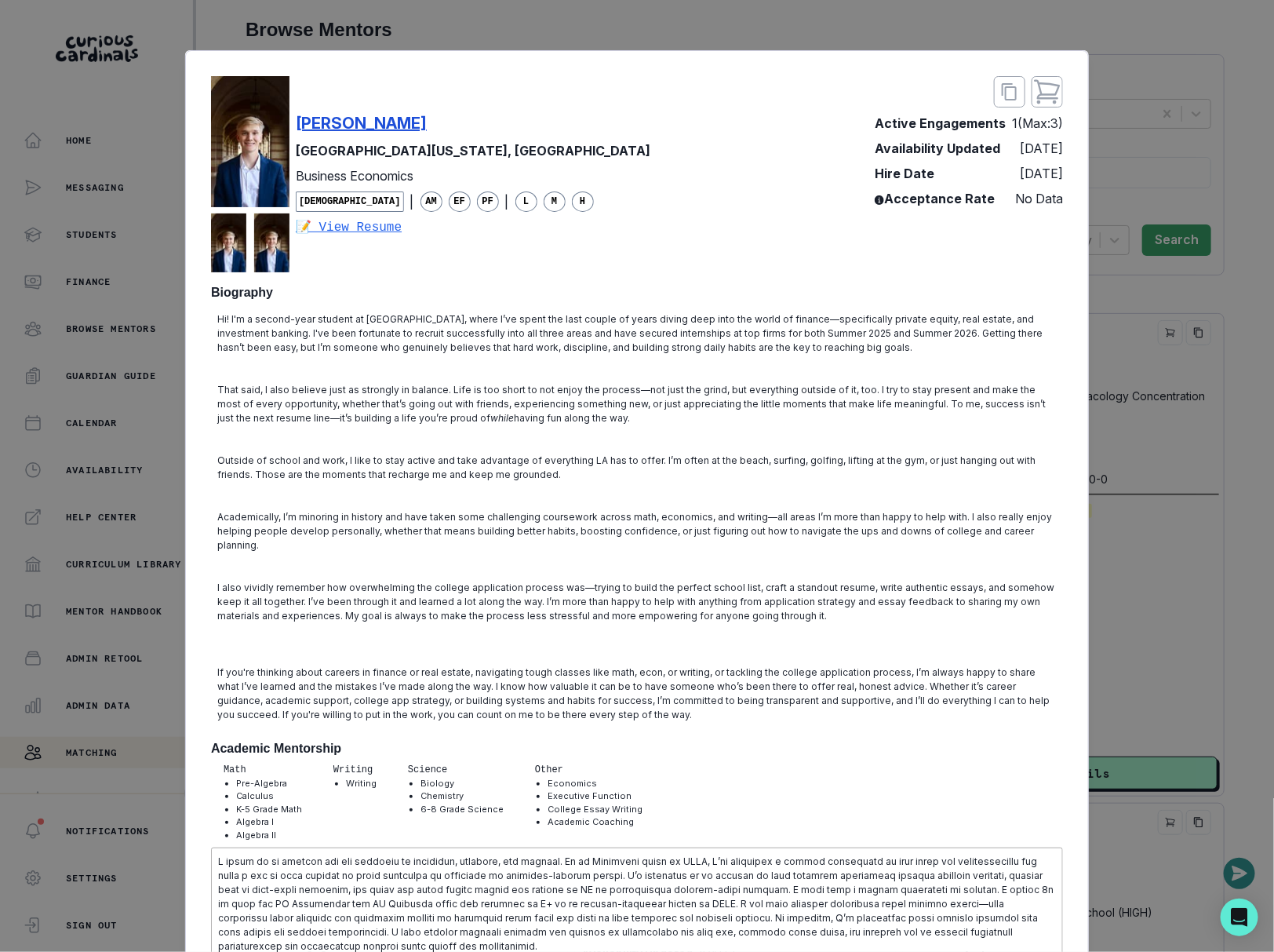
click at [385, 125] on p "[PERSON_NAME]" at bounding box center [361, 123] width 131 height 23
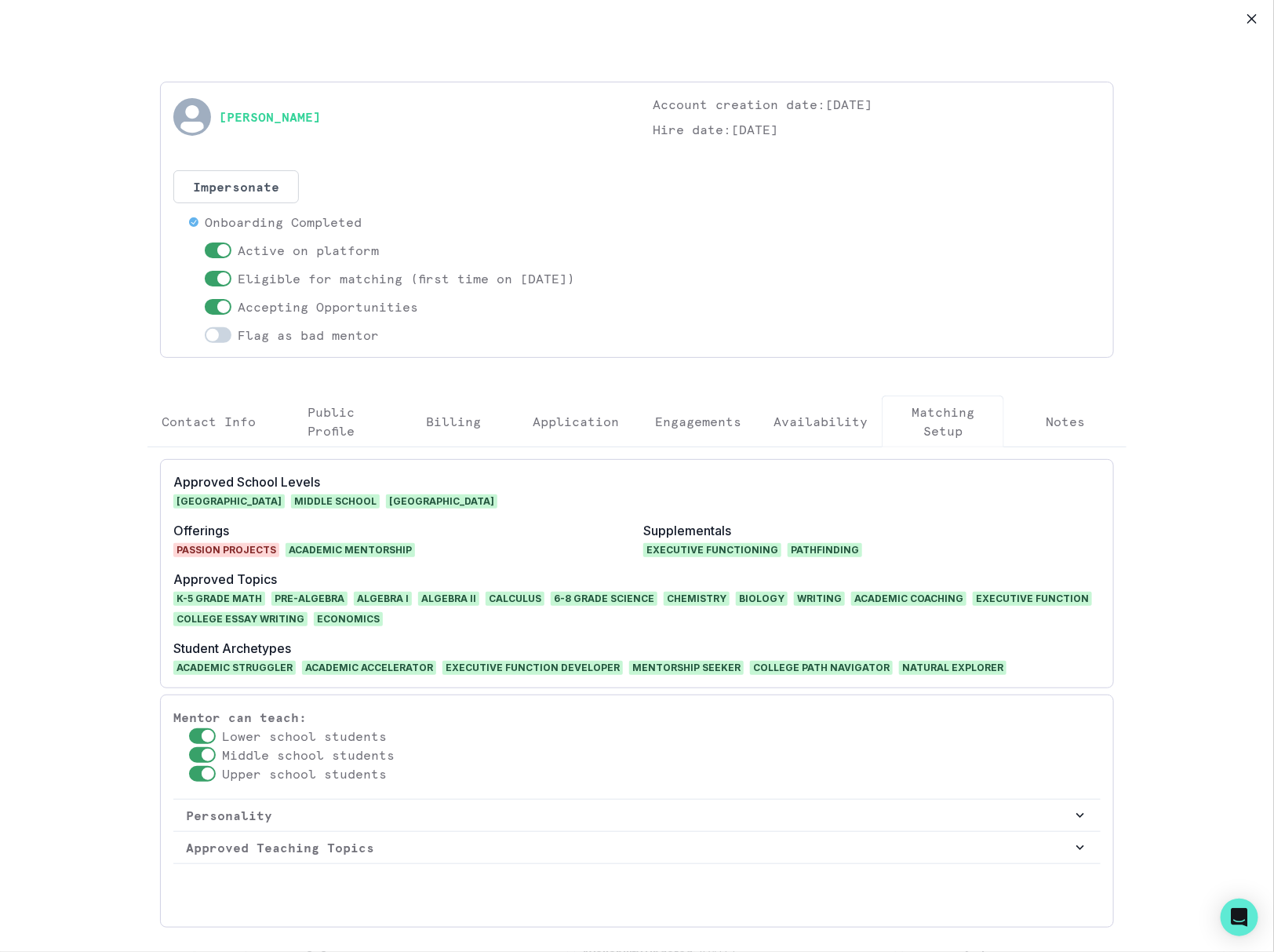
click at [717, 419] on p "Engagements" at bounding box center [698, 421] width 87 height 18
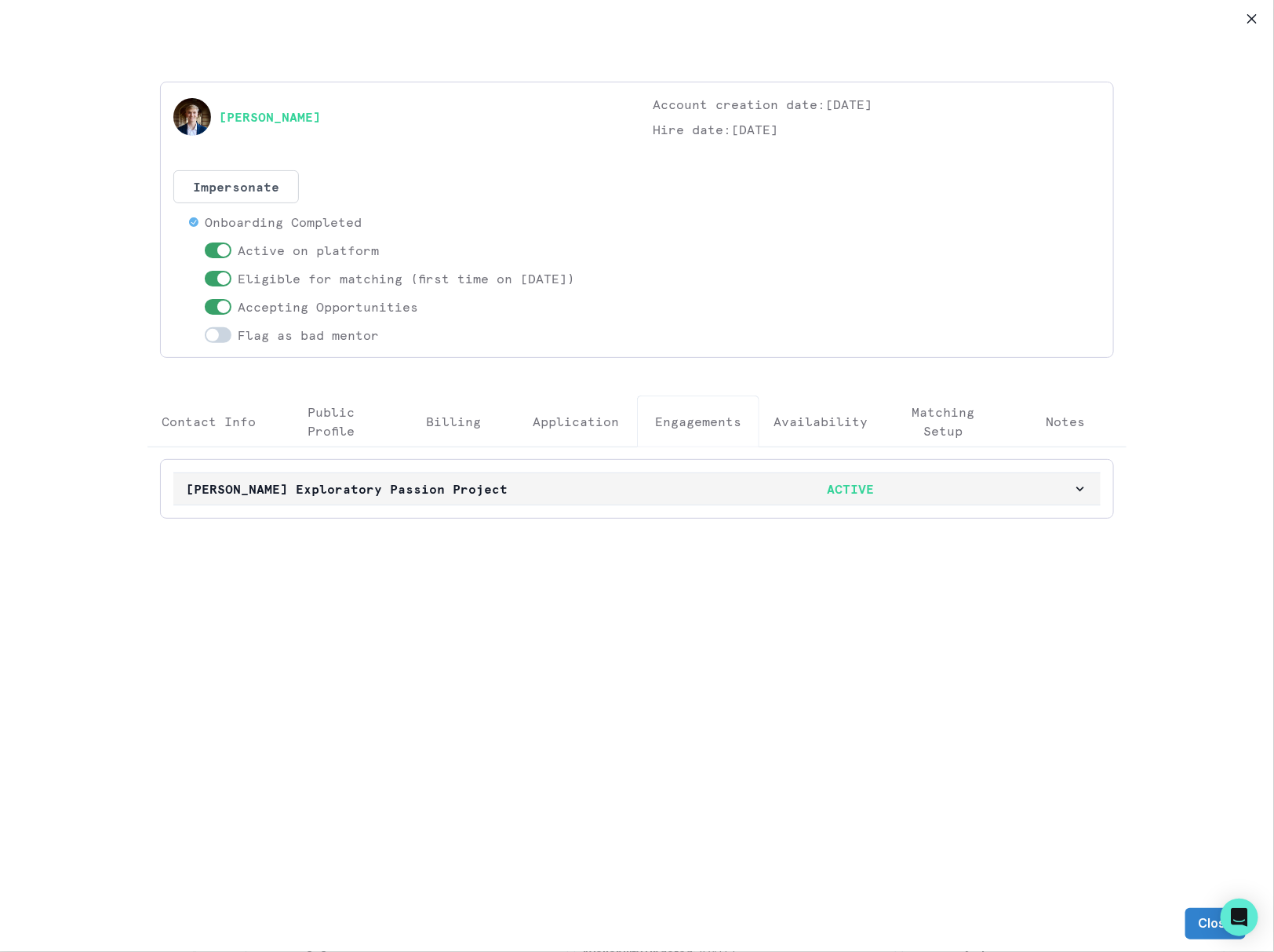
click at [622, 487] on p "[PERSON_NAME] Exploratory Passion Project" at bounding box center [407, 488] width 443 height 18
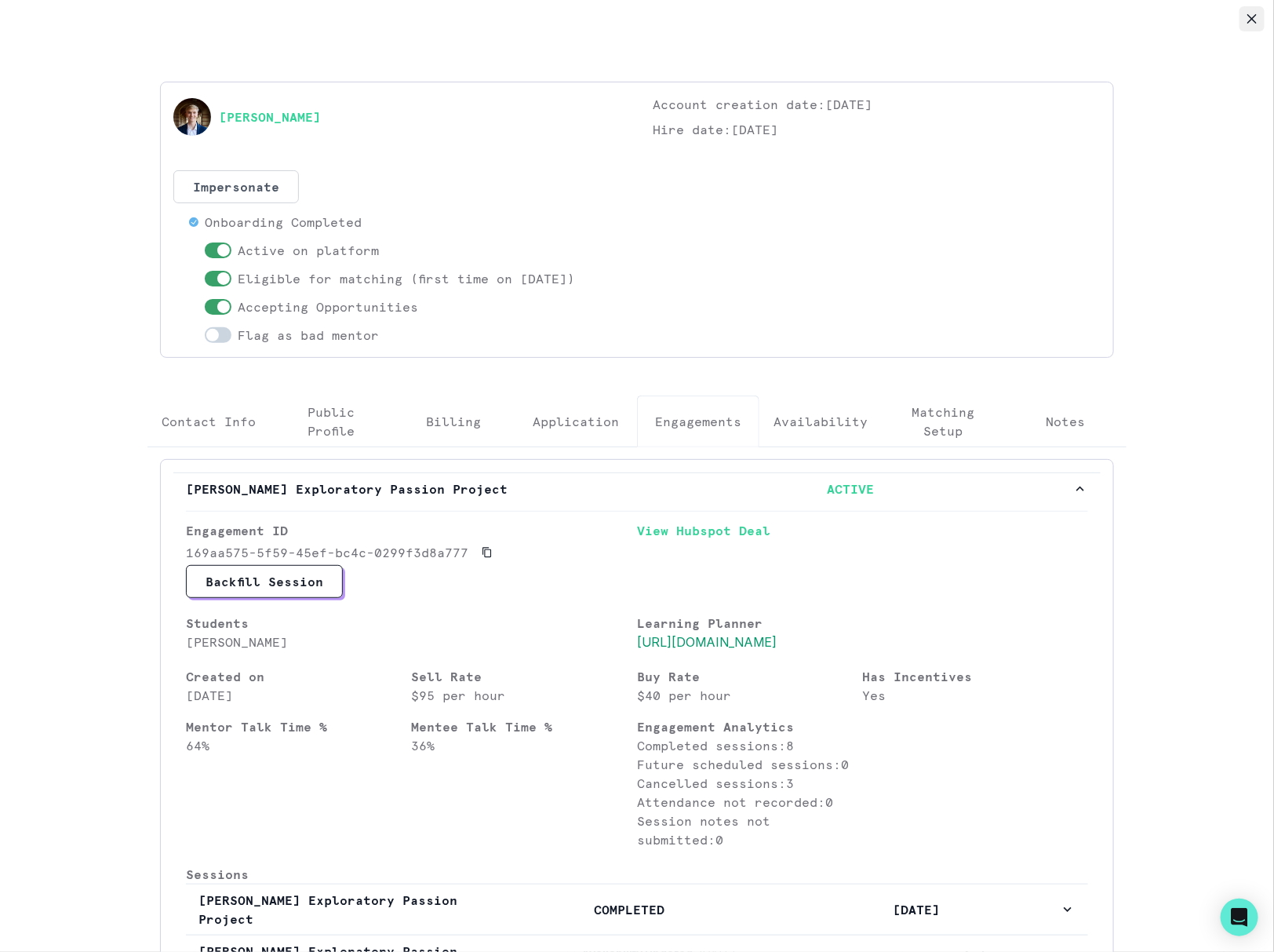
click at [1244, 20] on button "Close" at bounding box center [1252, 18] width 25 height 25
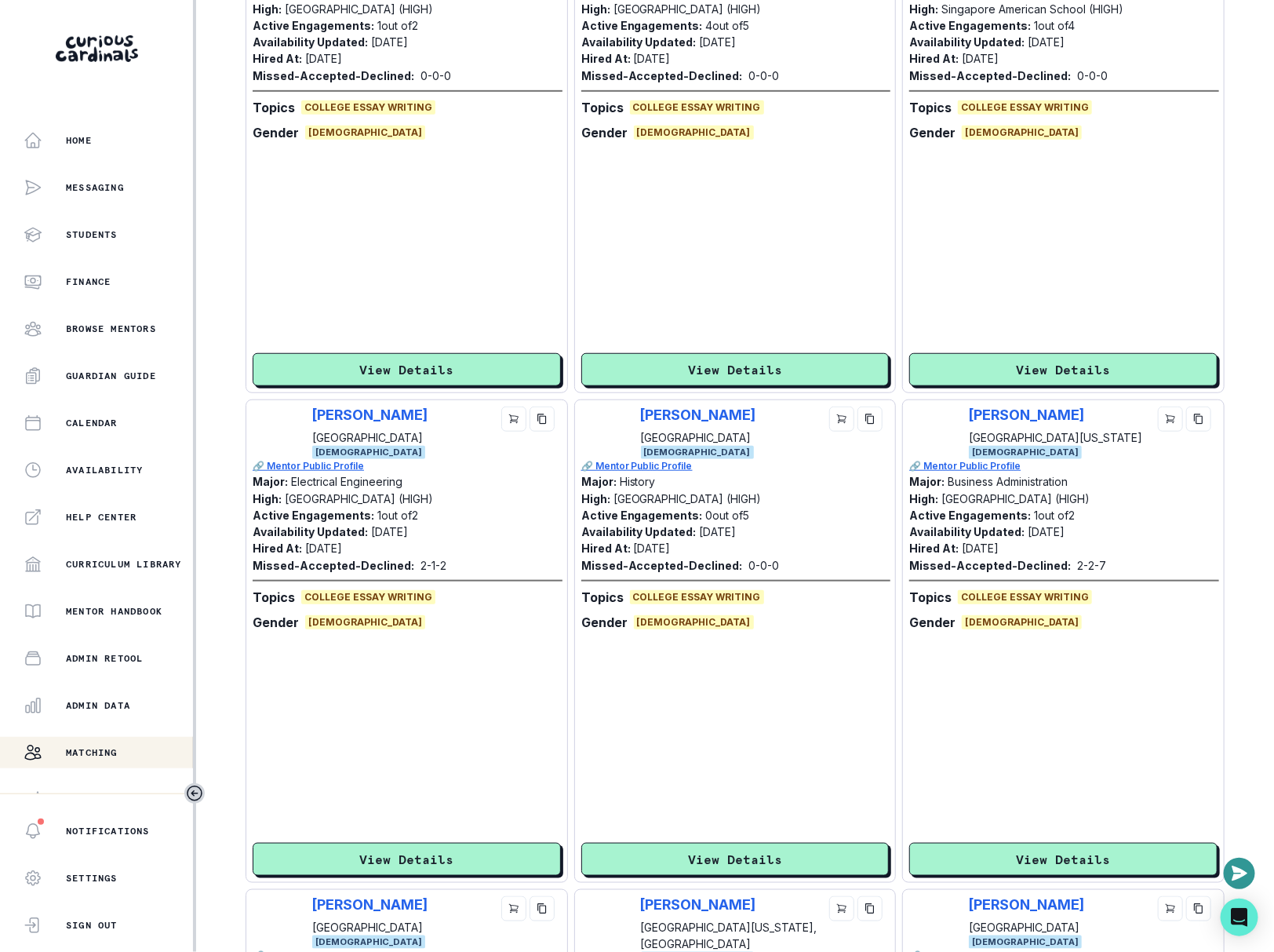
scroll to position [2855, 0]
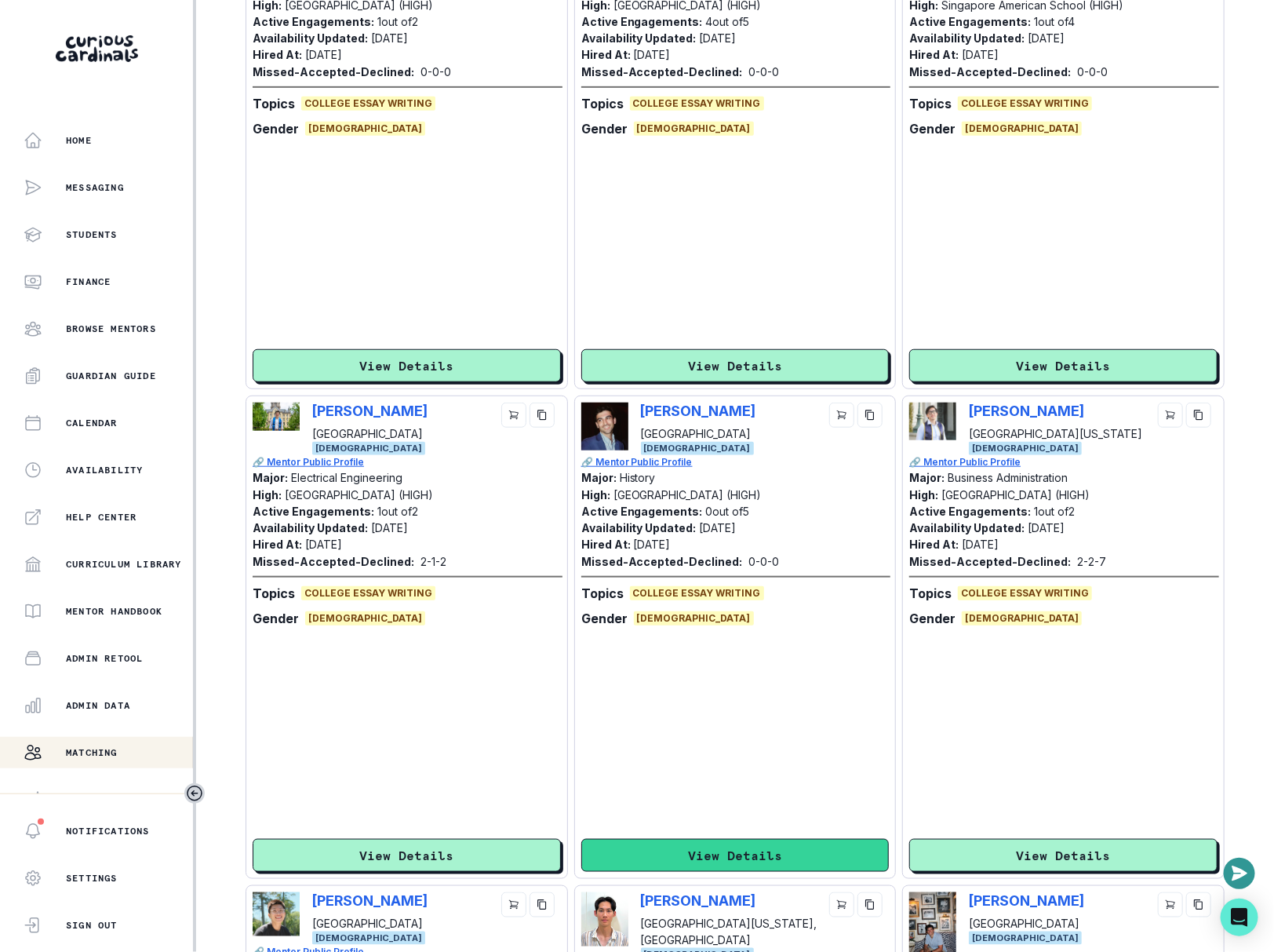
click at [768, 865] on button "View Details" at bounding box center [735, 855] width 308 height 33
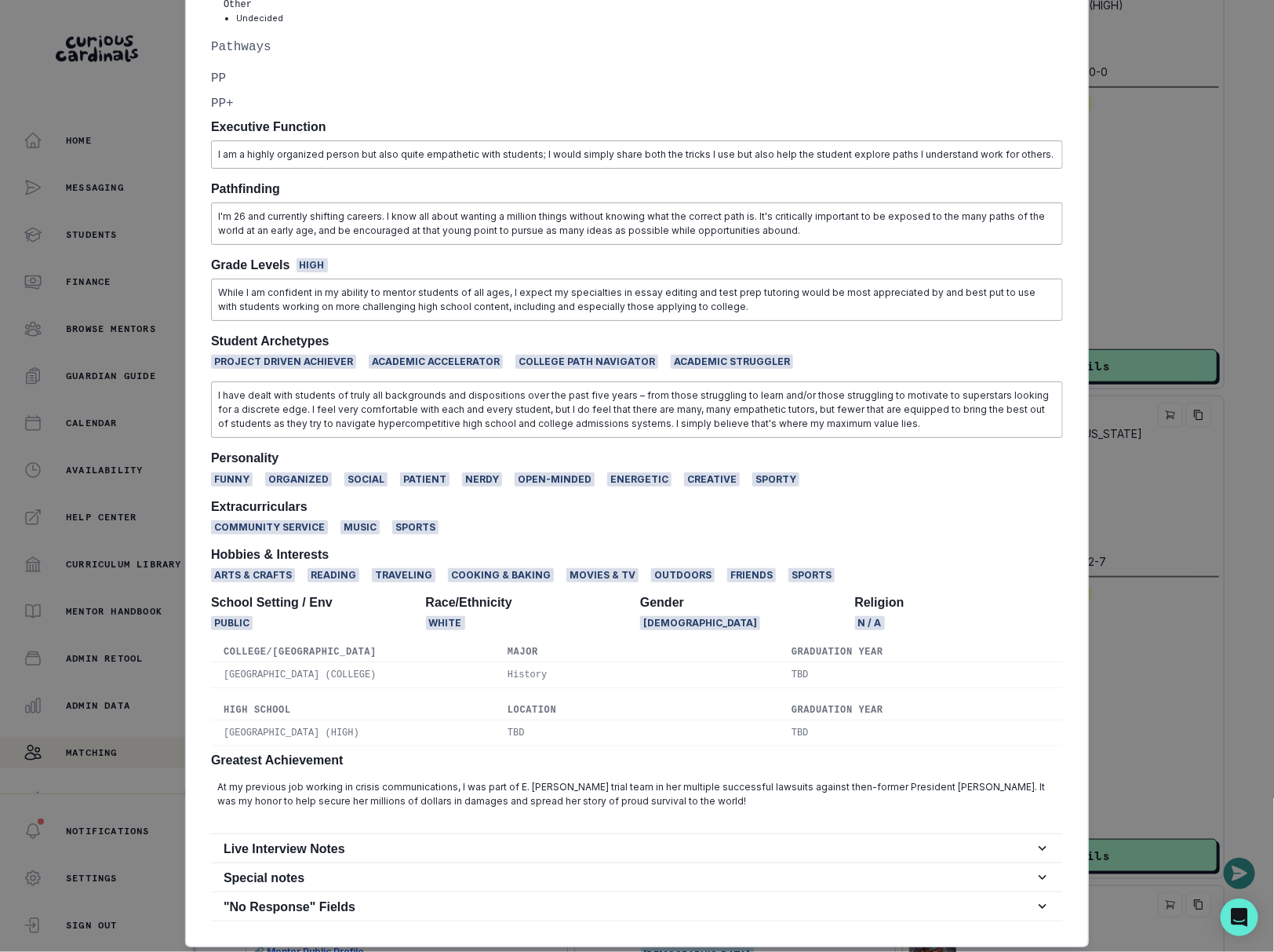
scroll to position [0, 0]
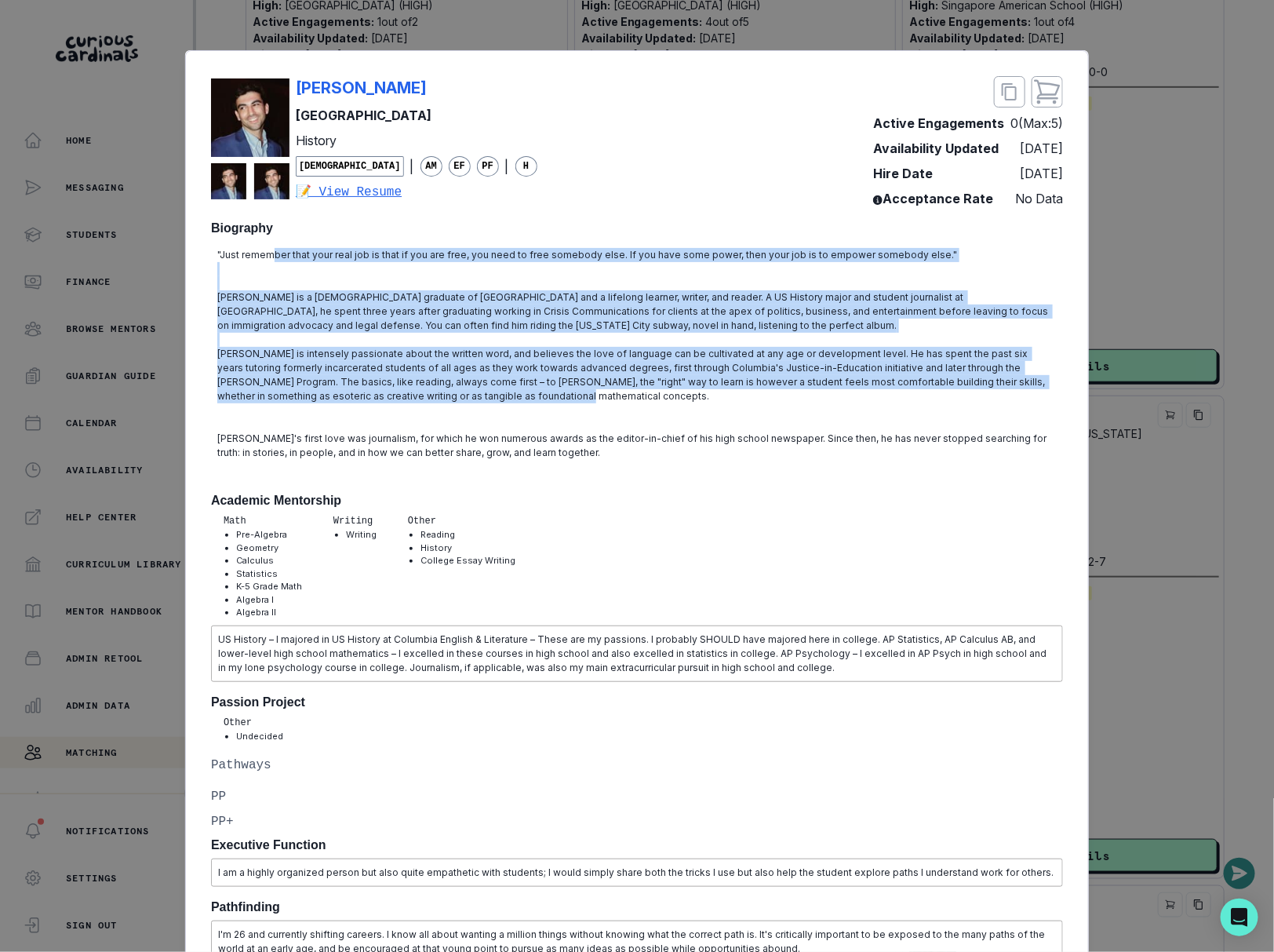
drag, startPoint x: 269, startPoint y: 253, endPoint x: 433, endPoint y: 411, distance: 227.7
click at [430, 409] on div ""Just remember that your real job is that if you are free, you need to free som…" at bounding box center [636, 361] width 852 height 239
click at [1195, 325] on div "[PERSON_NAME] Columbia University History [DEMOGRAPHIC_DATA] | AM EF PF | H 📝 V…" at bounding box center [637, 476] width 1274 height 952
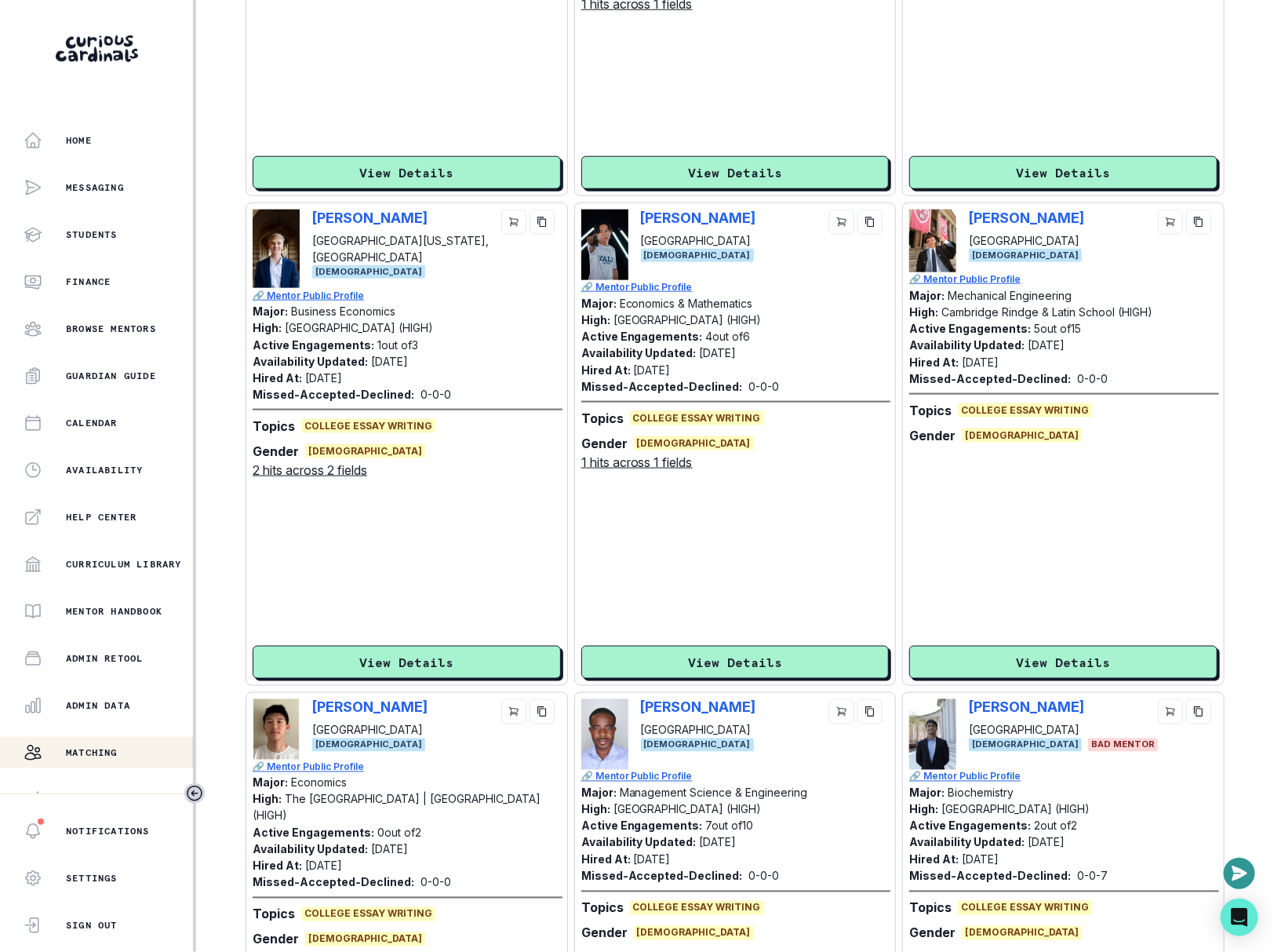
scroll to position [854, 0]
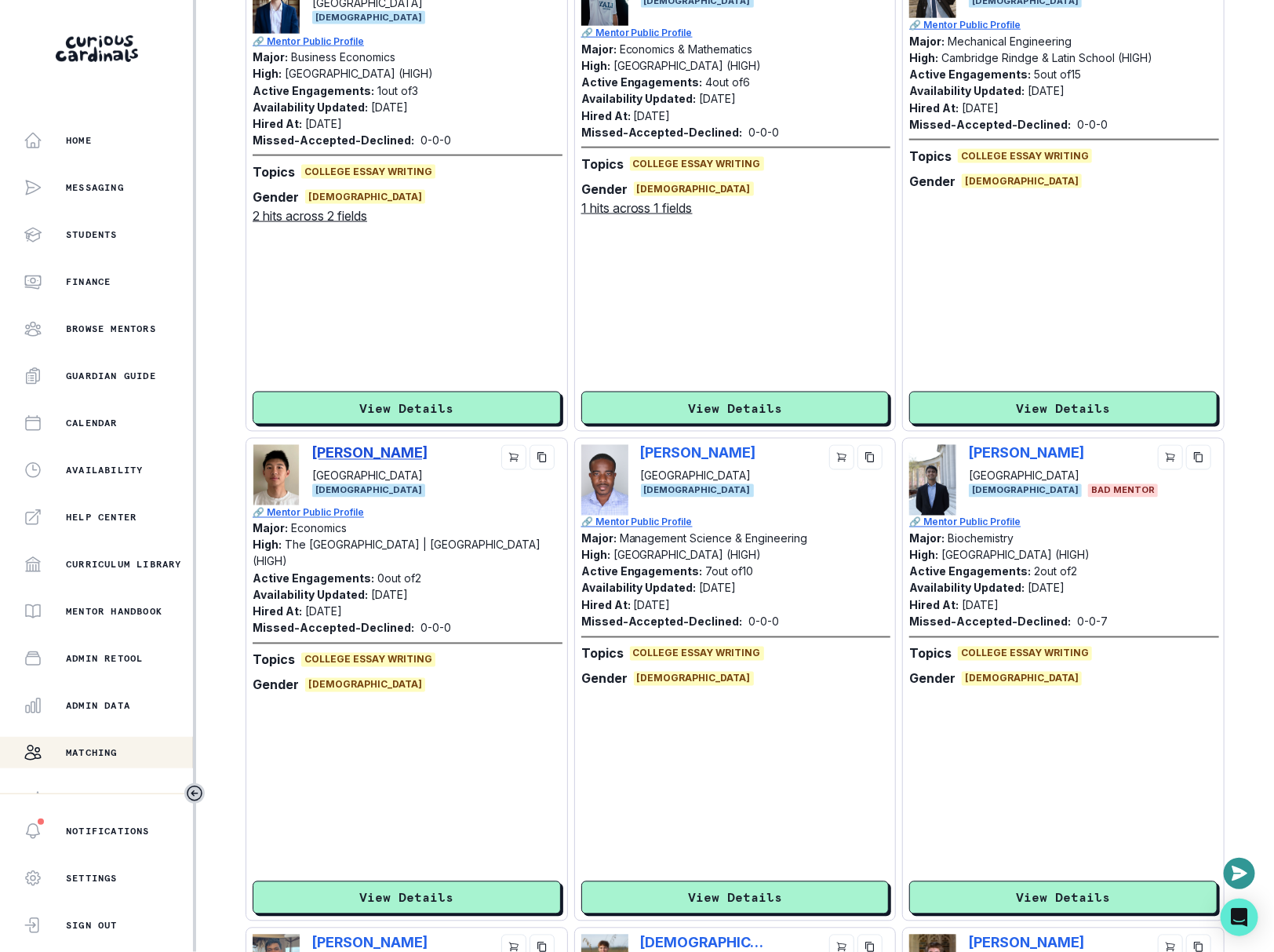
click at [360, 458] on p "[PERSON_NAME]" at bounding box center [370, 453] width 115 height 17
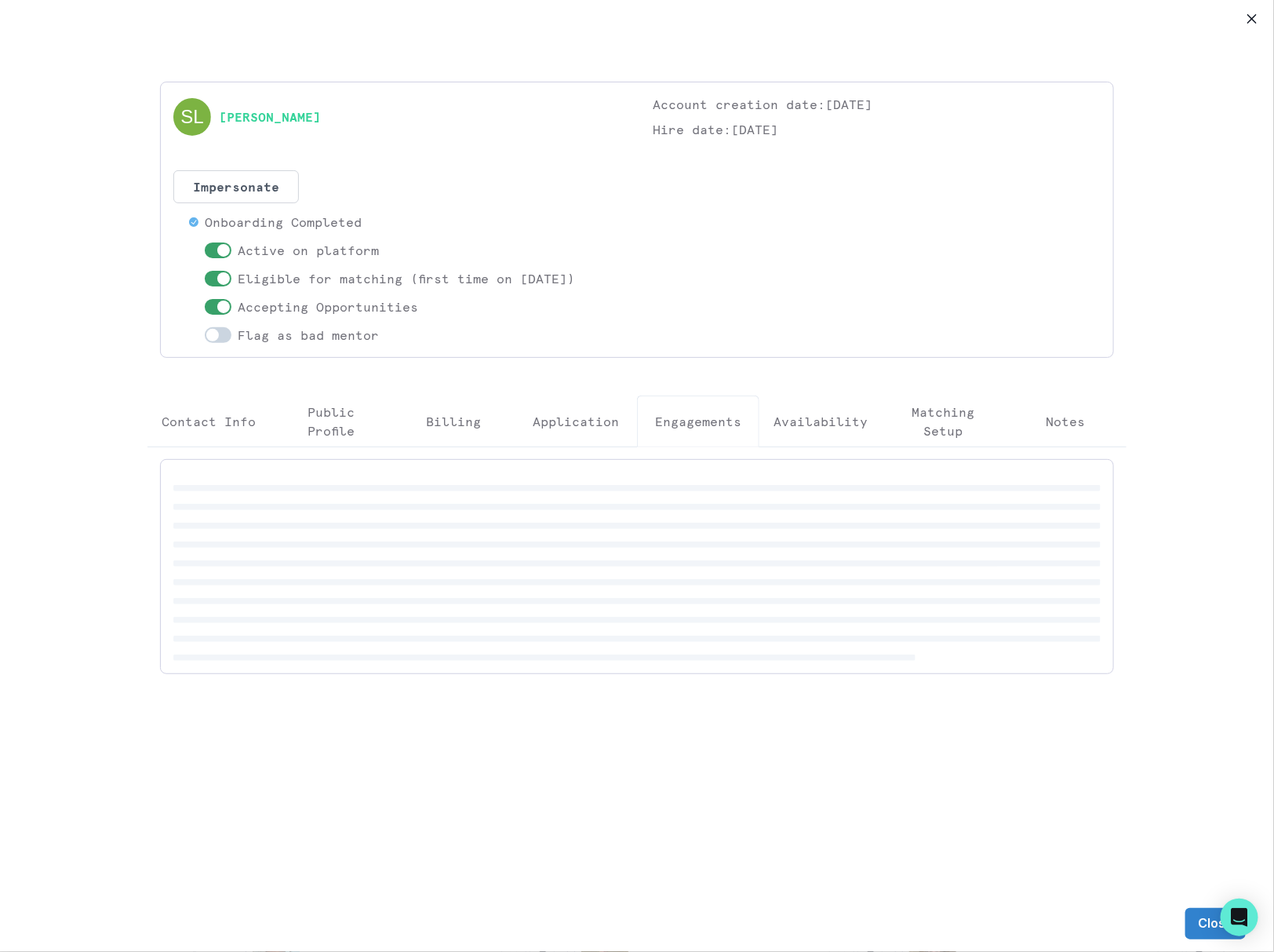
click at [704, 442] on button "Engagements" at bounding box center [698, 421] width 123 height 52
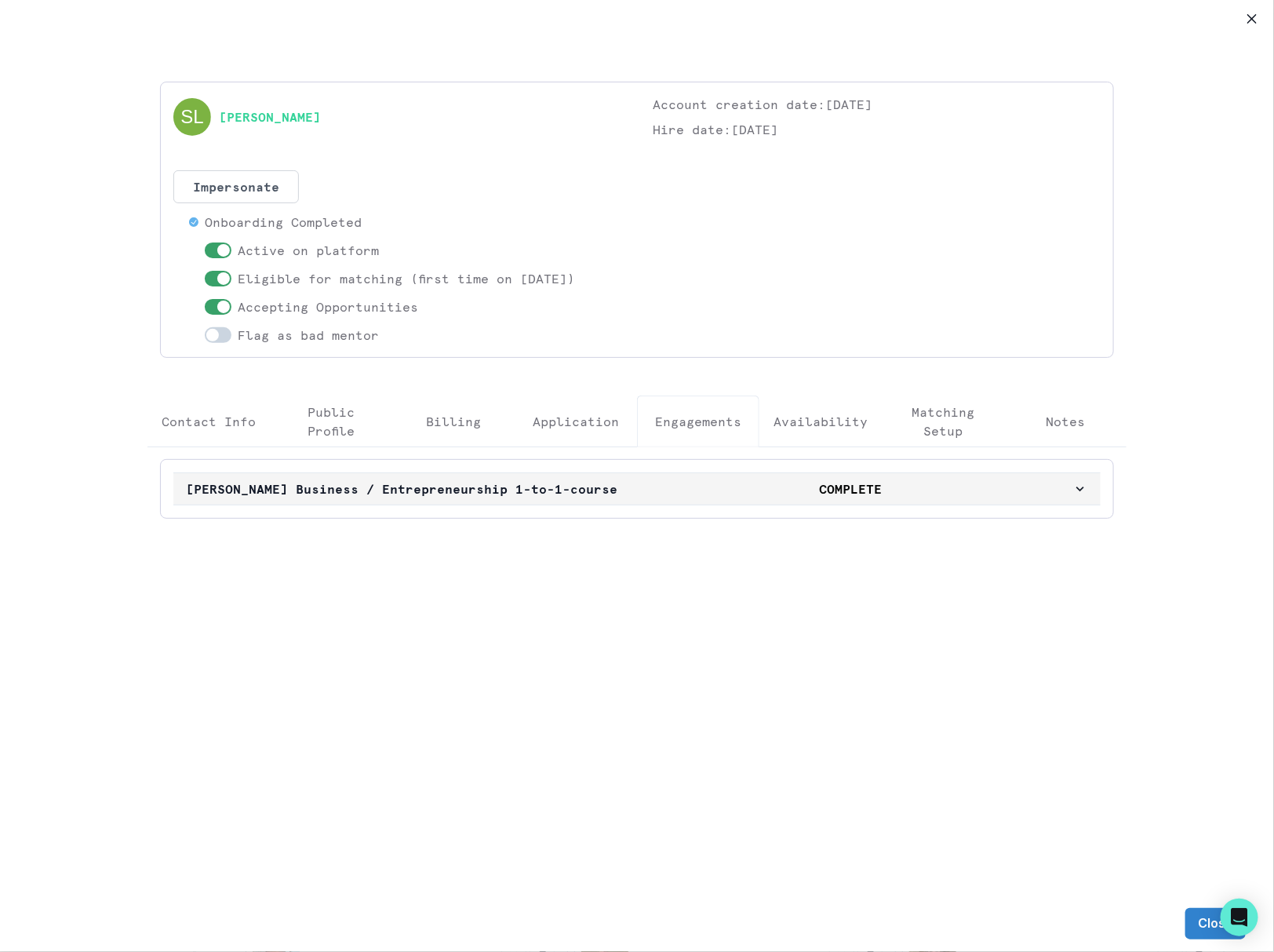
click at [657, 489] on p "COMPLETE" at bounding box center [850, 488] width 443 height 18
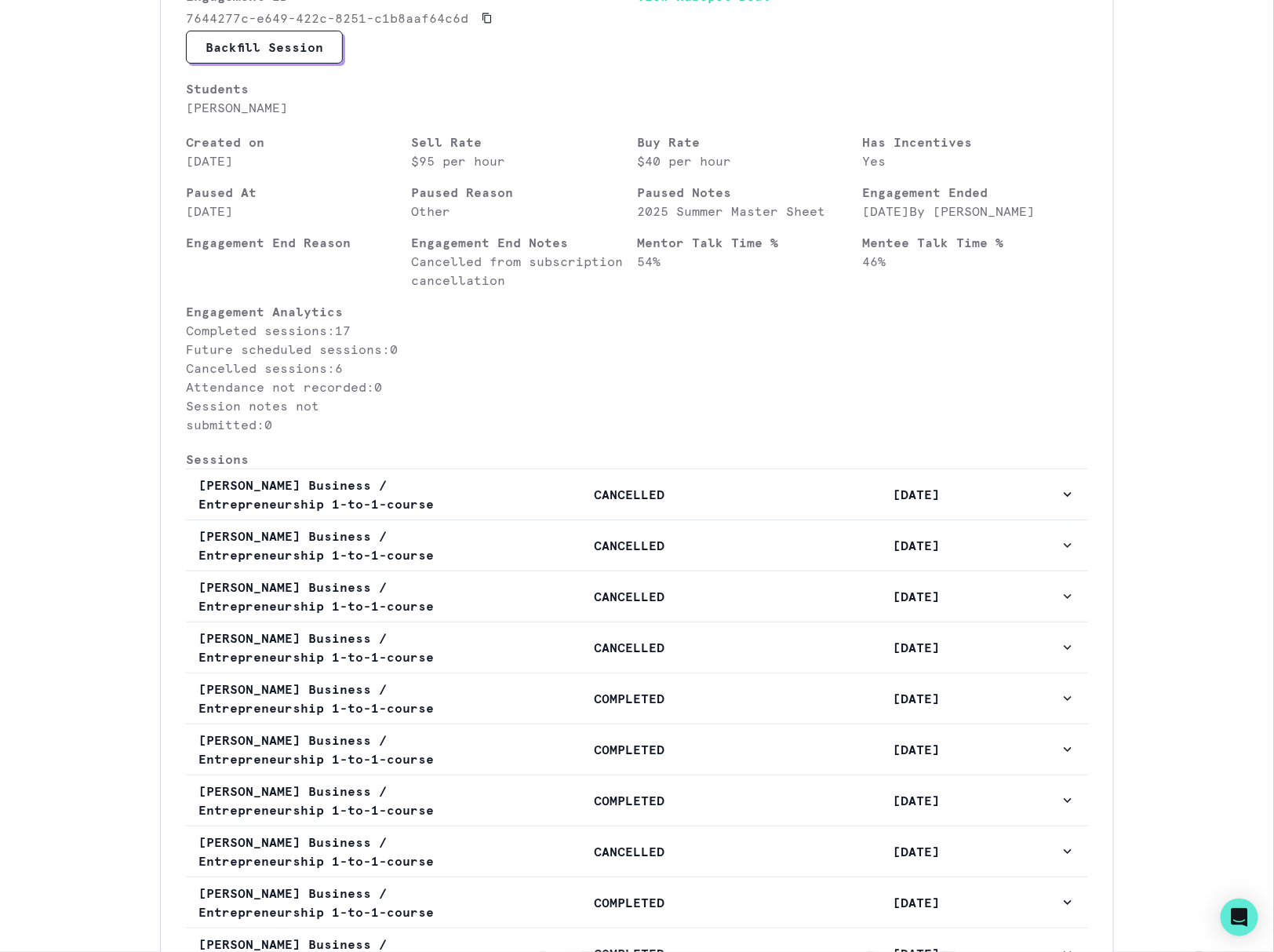
scroll to position [0, 0]
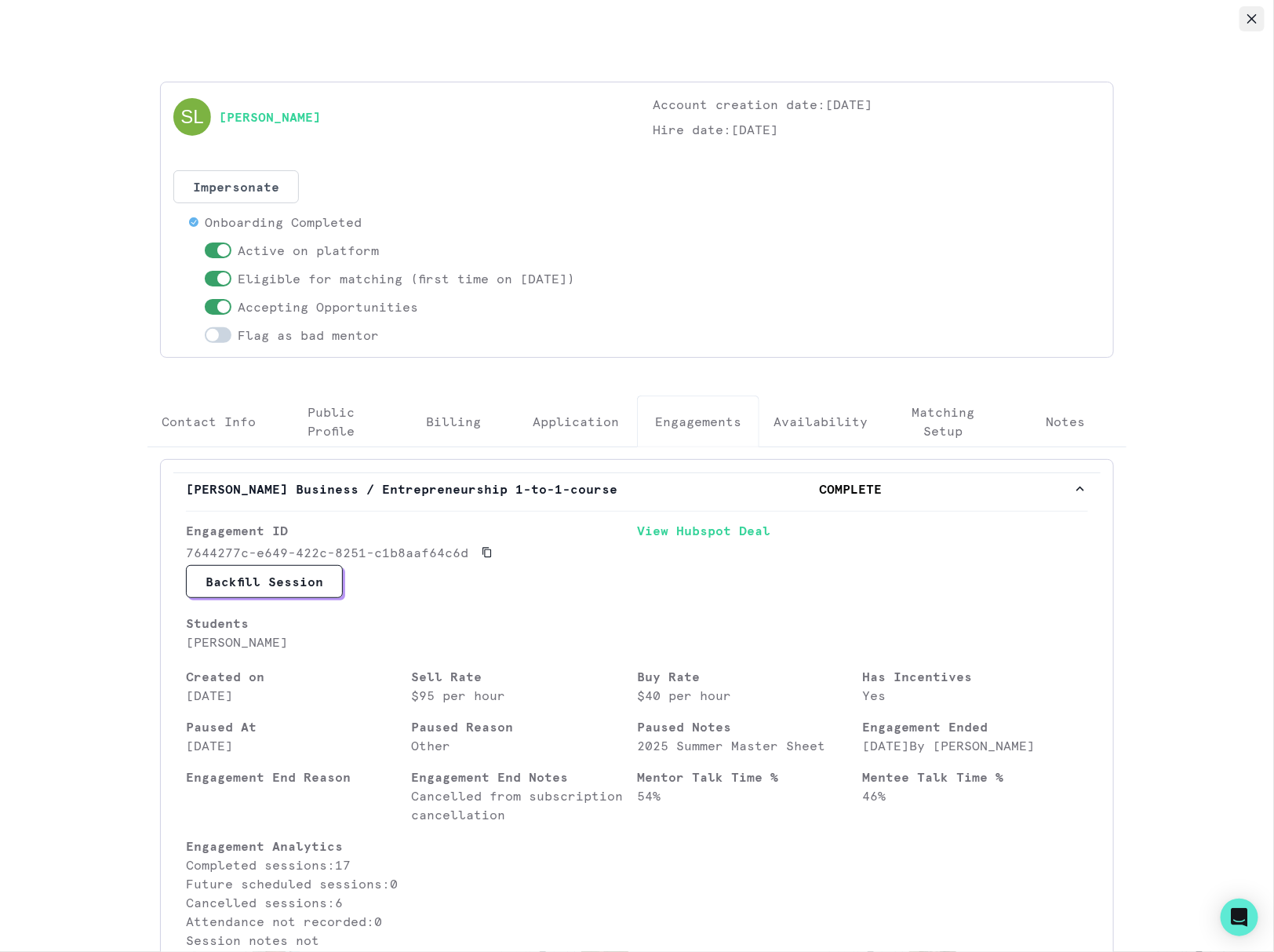
click at [1246, 20] on button "Close" at bounding box center [1252, 18] width 25 height 25
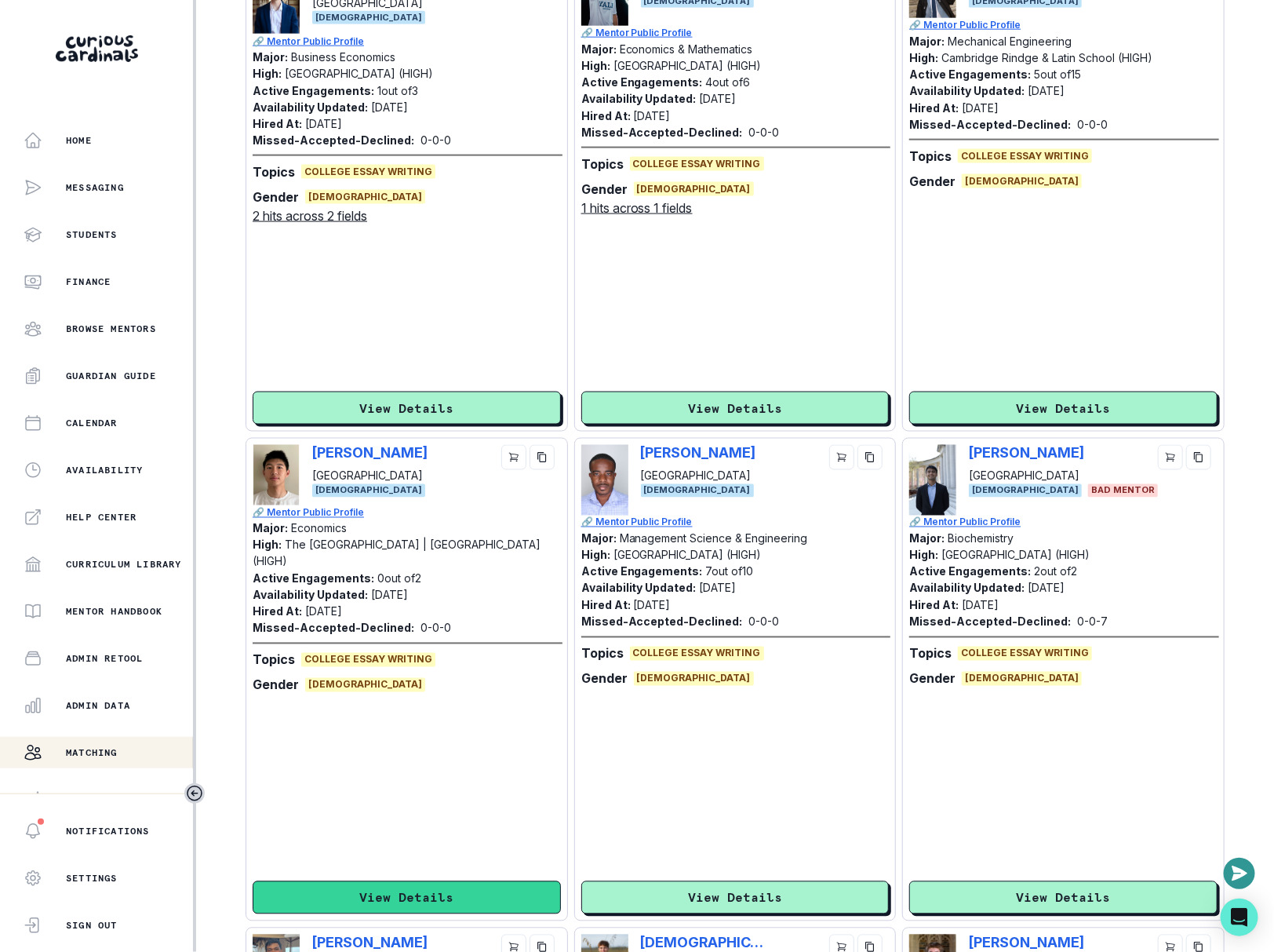
click at [469, 884] on button "View Details" at bounding box center [406, 897] width 308 height 33
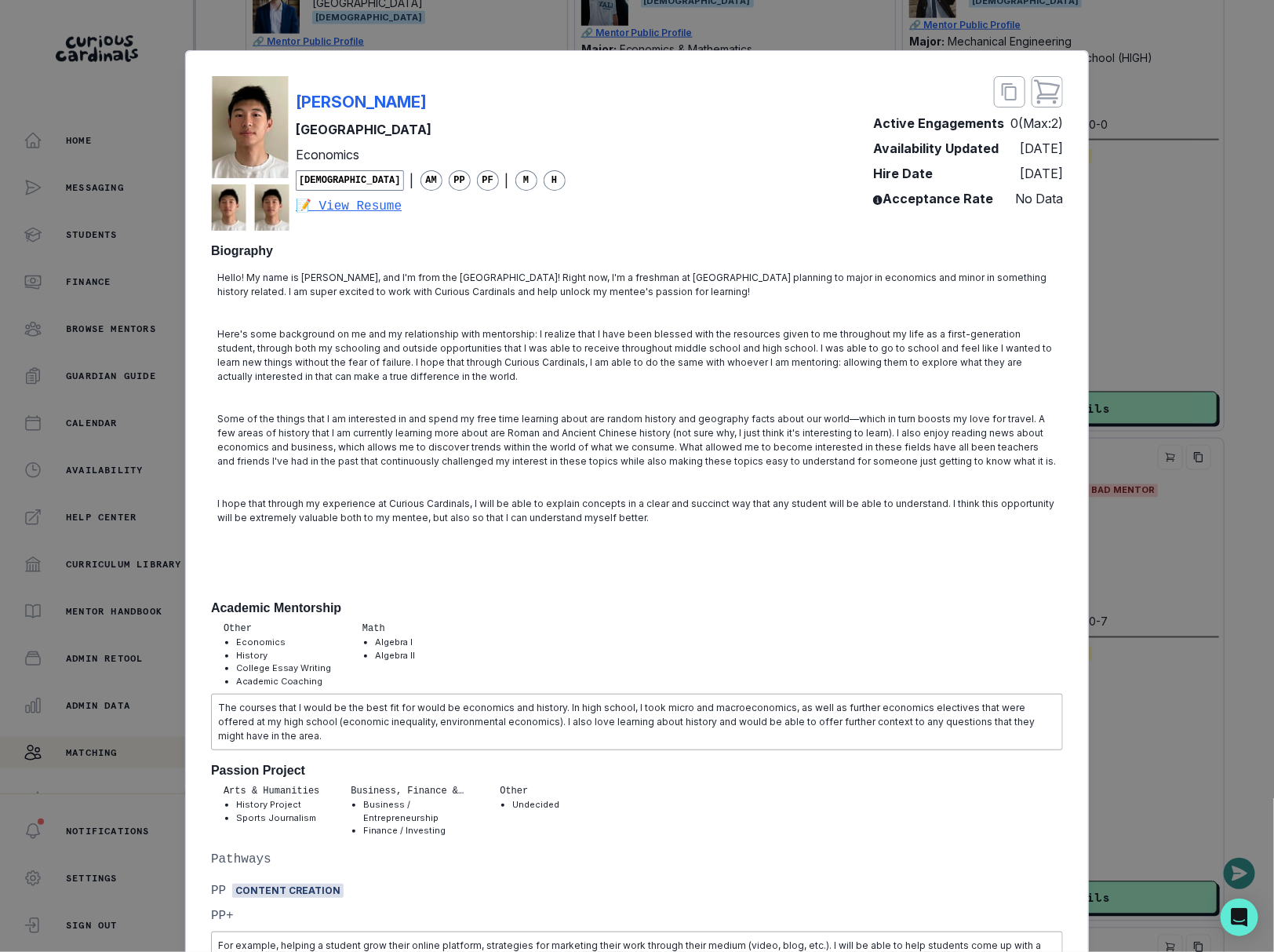
click at [1144, 436] on div "[PERSON_NAME] Princeton University Economics [DEMOGRAPHIC_DATA] | AM PP PF | M …" at bounding box center [637, 476] width 1274 height 952
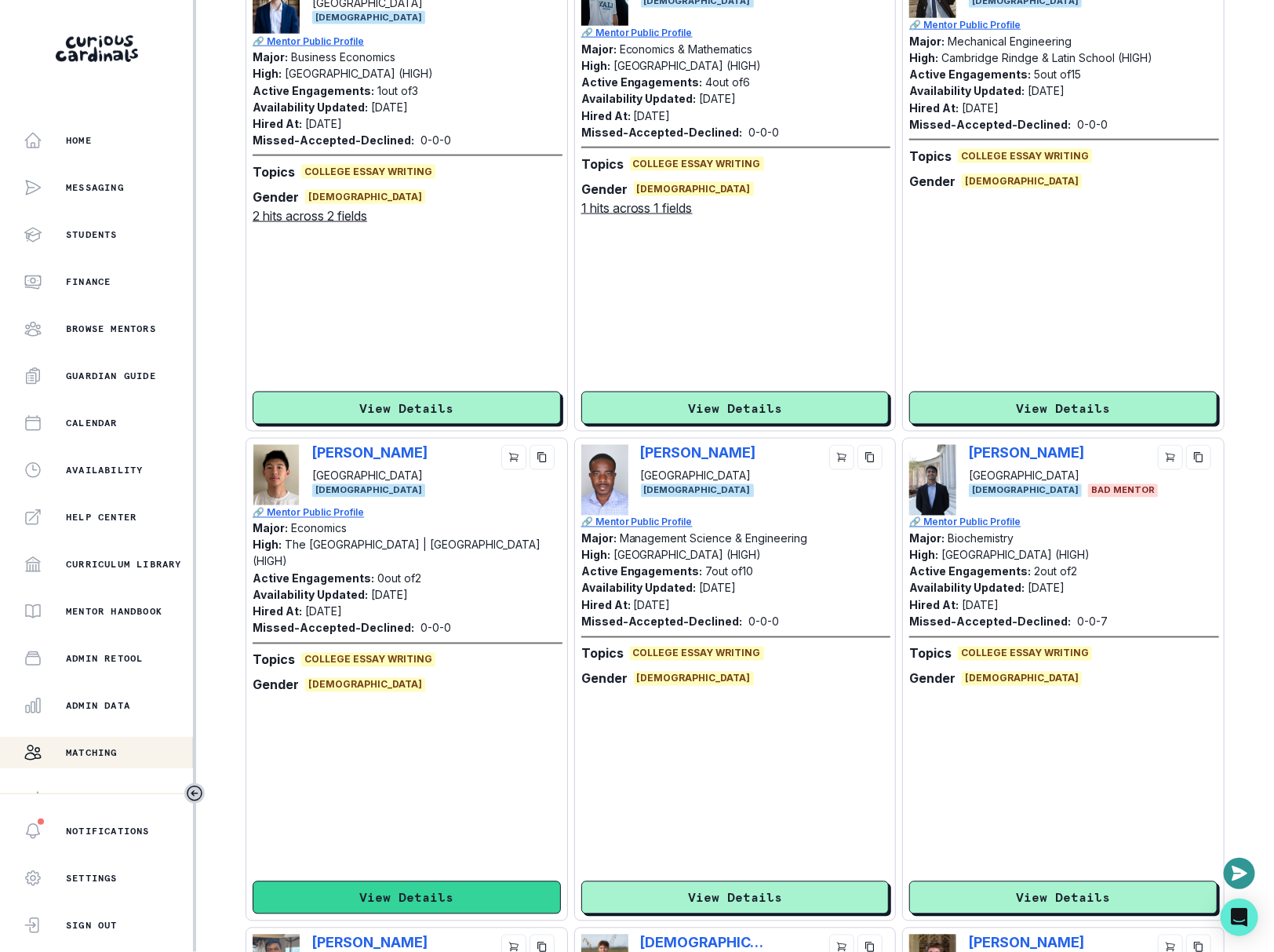
click at [472, 883] on button "View Details" at bounding box center [406, 897] width 308 height 33
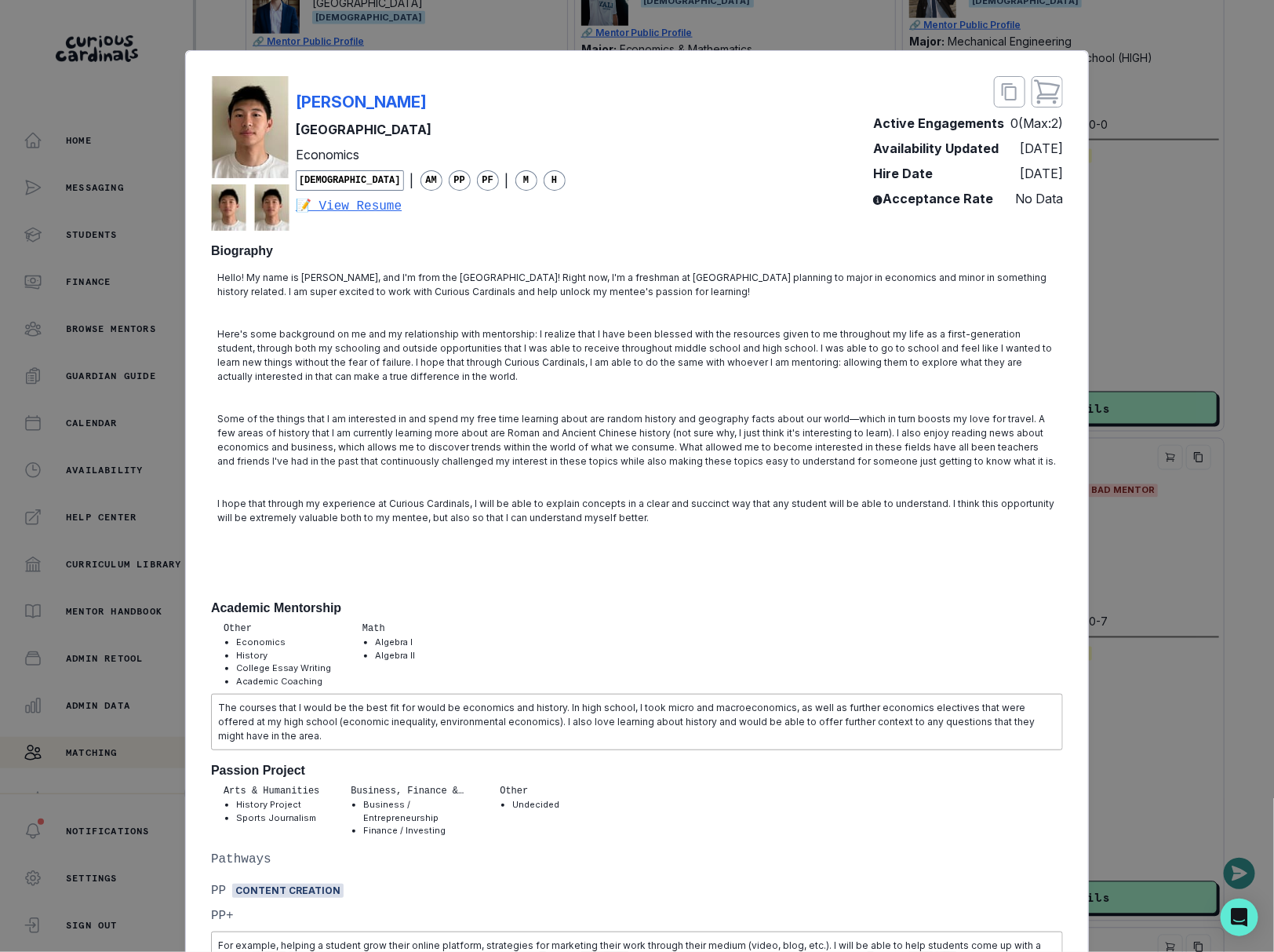
click at [533, 85] on div "[PERSON_NAME] Princeton University Economics [DEMOGRAPHIC_DATA] | AM PP PF | M …" at bounding box center [636, 153] width 852 height 155
copy p "[PERSON_NAME]"
click at [333, 104] on p "[PERSON_NAME]" at bounding box center [361, 102] width 131 height 23
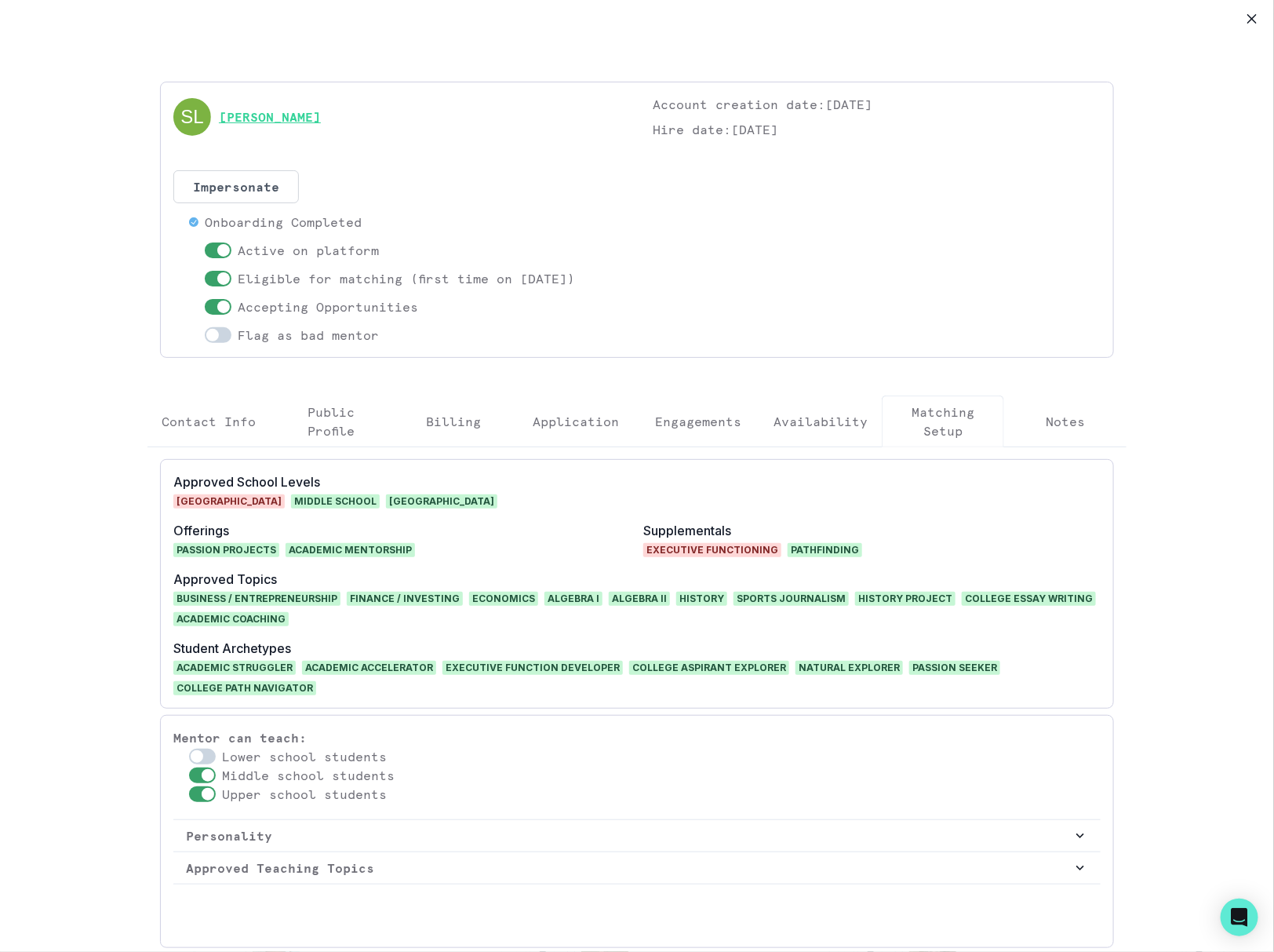
click at [286, 119] on link "[PERSON_NAME]" at bounding box center [269, 116] width 102 height 18
